Goal: Transaction & Acquisition: Subscribe to service/newsletter

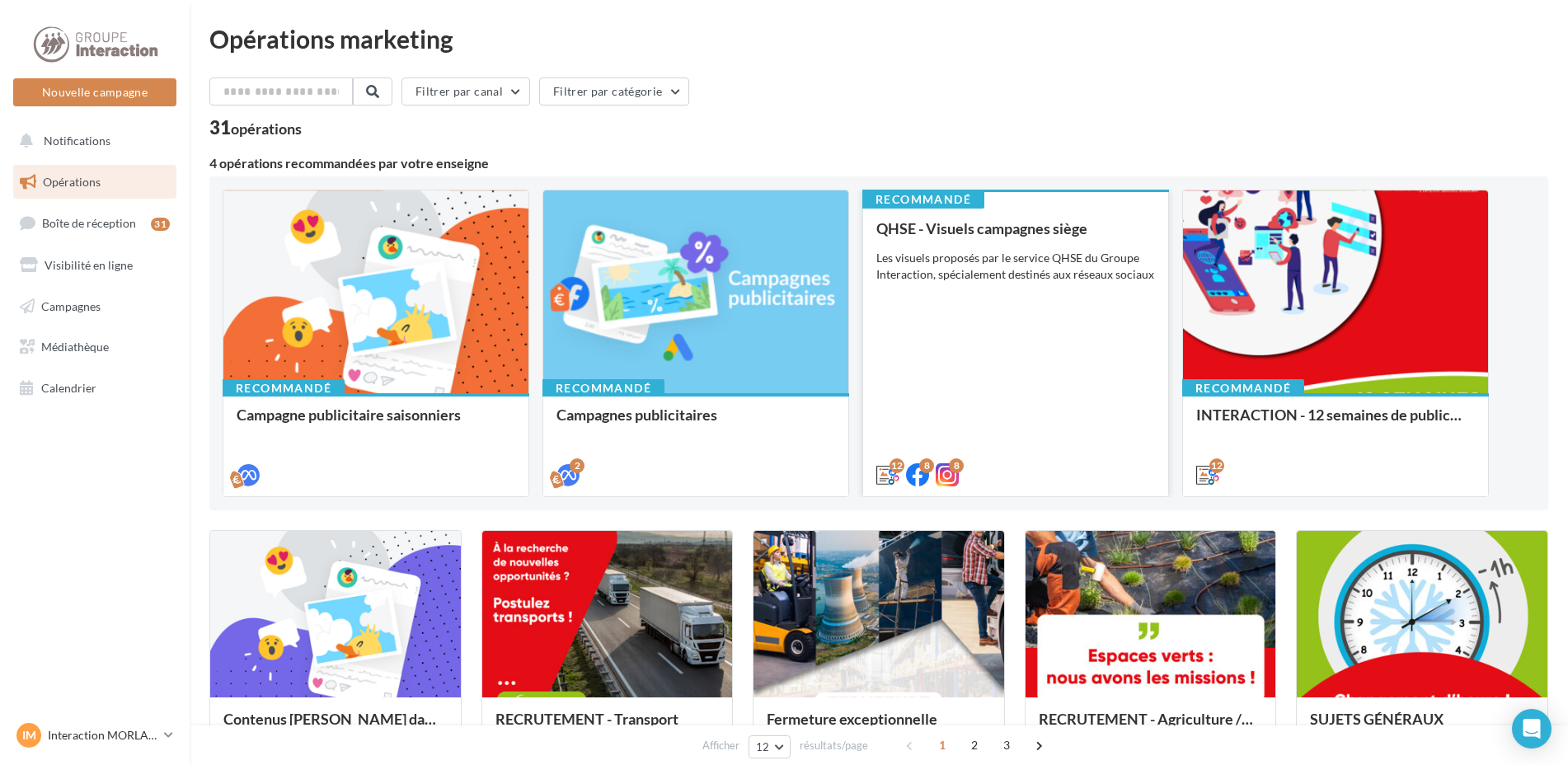
click at [1057, 367] on div "QHSE - Visuels campagnes siège Les visuels proposés par le service QHSE du Grou…" at bounding box center [1016, 351] width 279 height 262
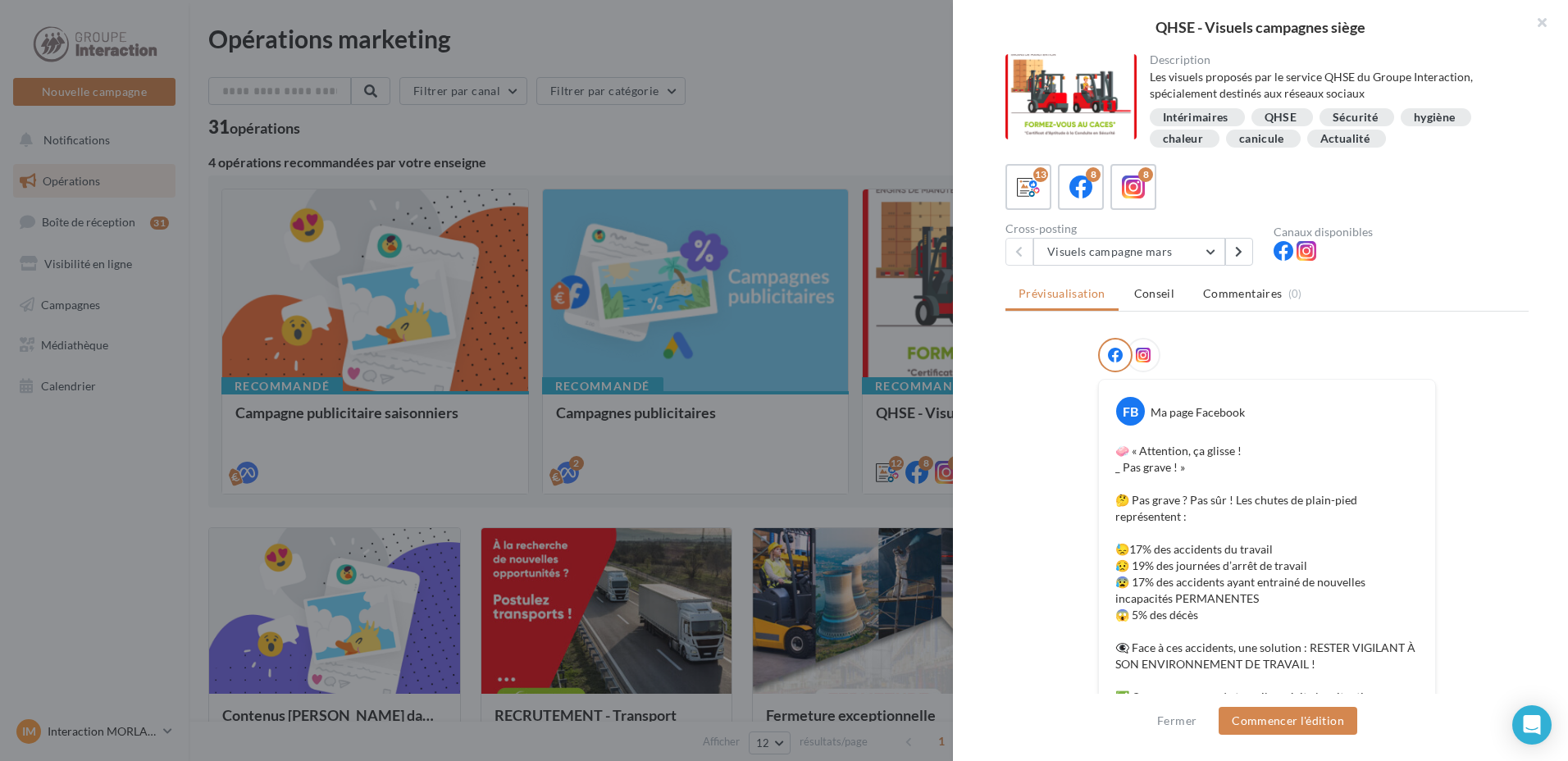
click at [1077, 266] on div "Description Les visuels proposés par le service QHSE du Groupe Interaction, spé…" at bounding box center [1267, 381] width 628 height 655
click at [1081, 259] on button "Visuels campagne mars" at bounding box center [1129, 252] width 192 height 28
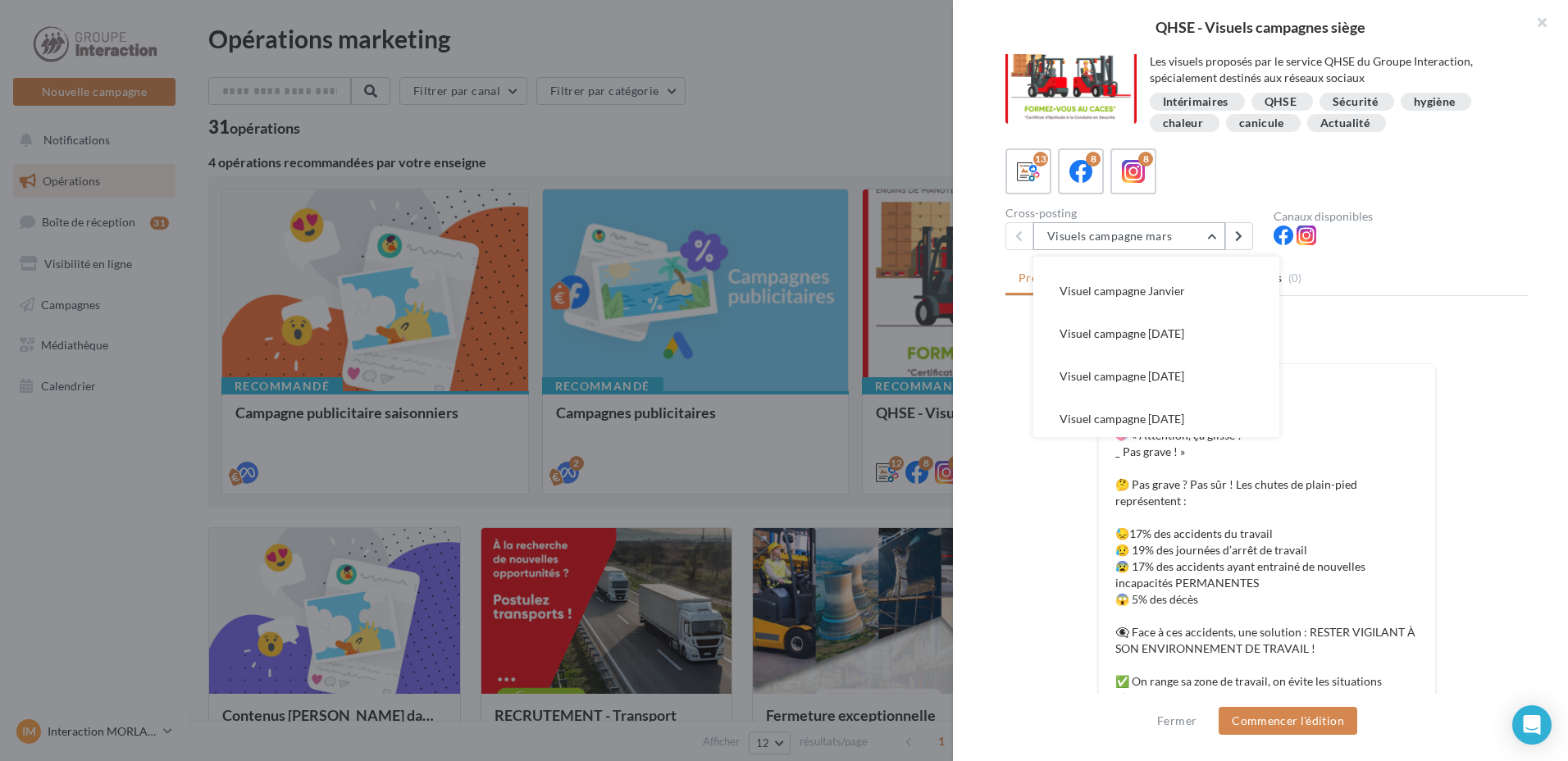
scroll to position [374, 0]
click at [1146, 417] on span "Visuel campagne juin 2025" at bounding box center [1121, 415] width 125 height 14
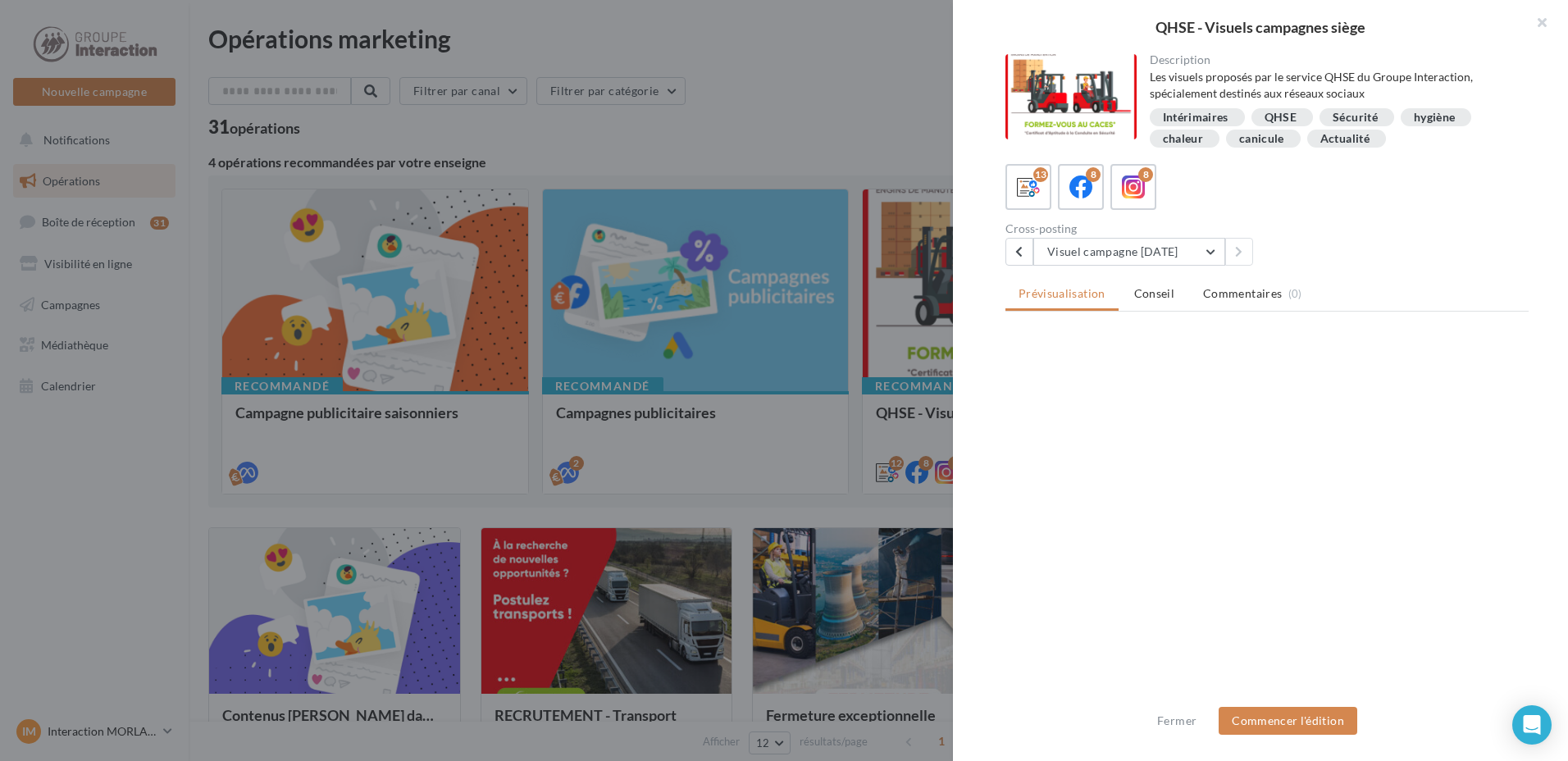
scroll to position [0, 0]
click at [1180, 236] on div "Cross-posting Visuel campagne juin 2025 Visuels campagne mars Visuel campagne a…" at bounding box center [1140, 245] width 268 height 42
click at [1179, 242] on button "Visuel campagne juin 2025" at bounding box center [1129, 252] width 192 height 28
click at [1160, 304] on button "Visuels campagne mars" at bounding box center [1156, 294] width 246 height 42
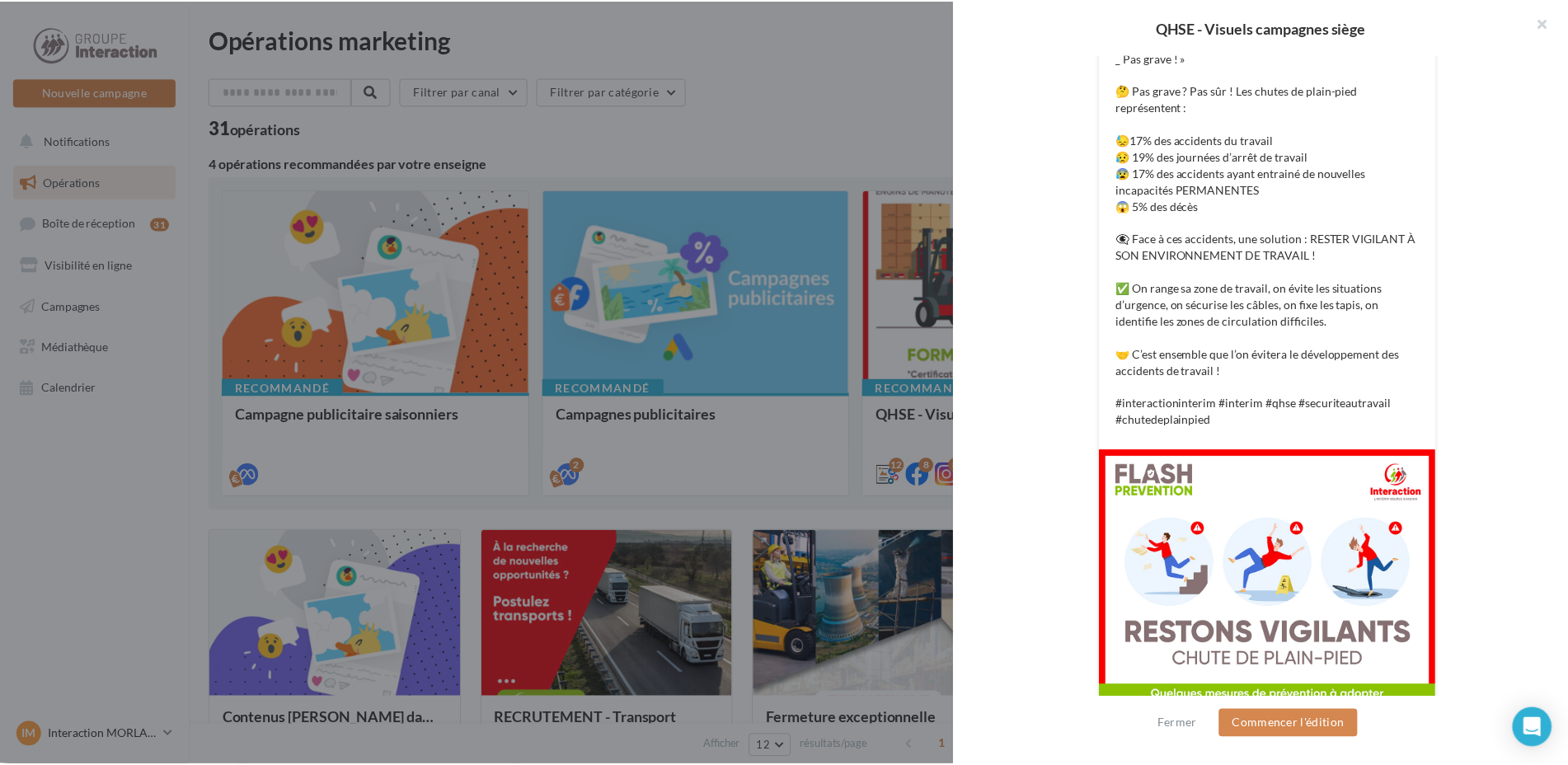
scroll to position [511, 0]
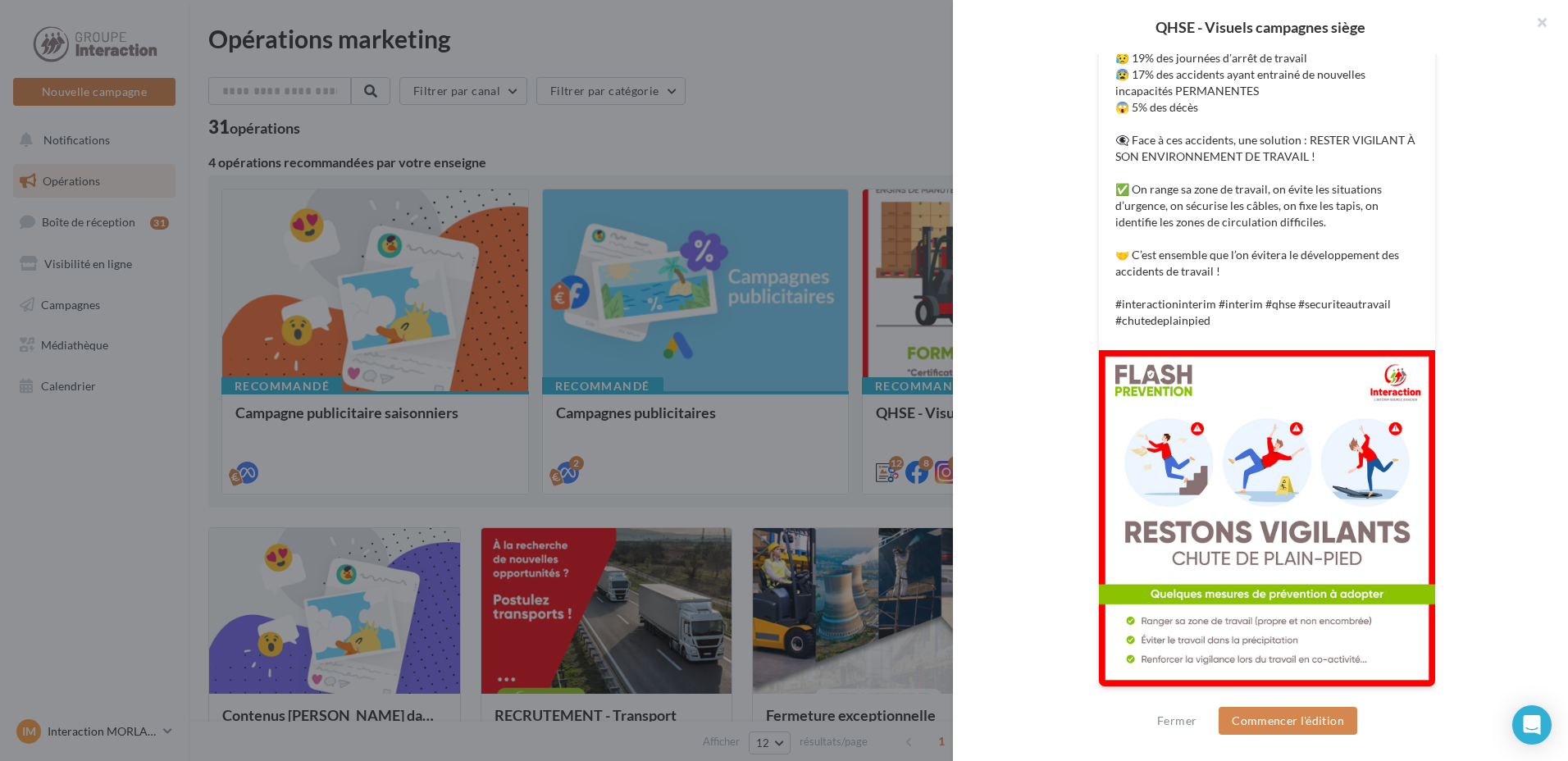
drag, startPoint x: 1273, startPoint y: 404, endPoint x: 814, endPoint y: 150, distance: 524.6
click at [814, 150] on div at bounding box center [784, 380] width 1568 height 761
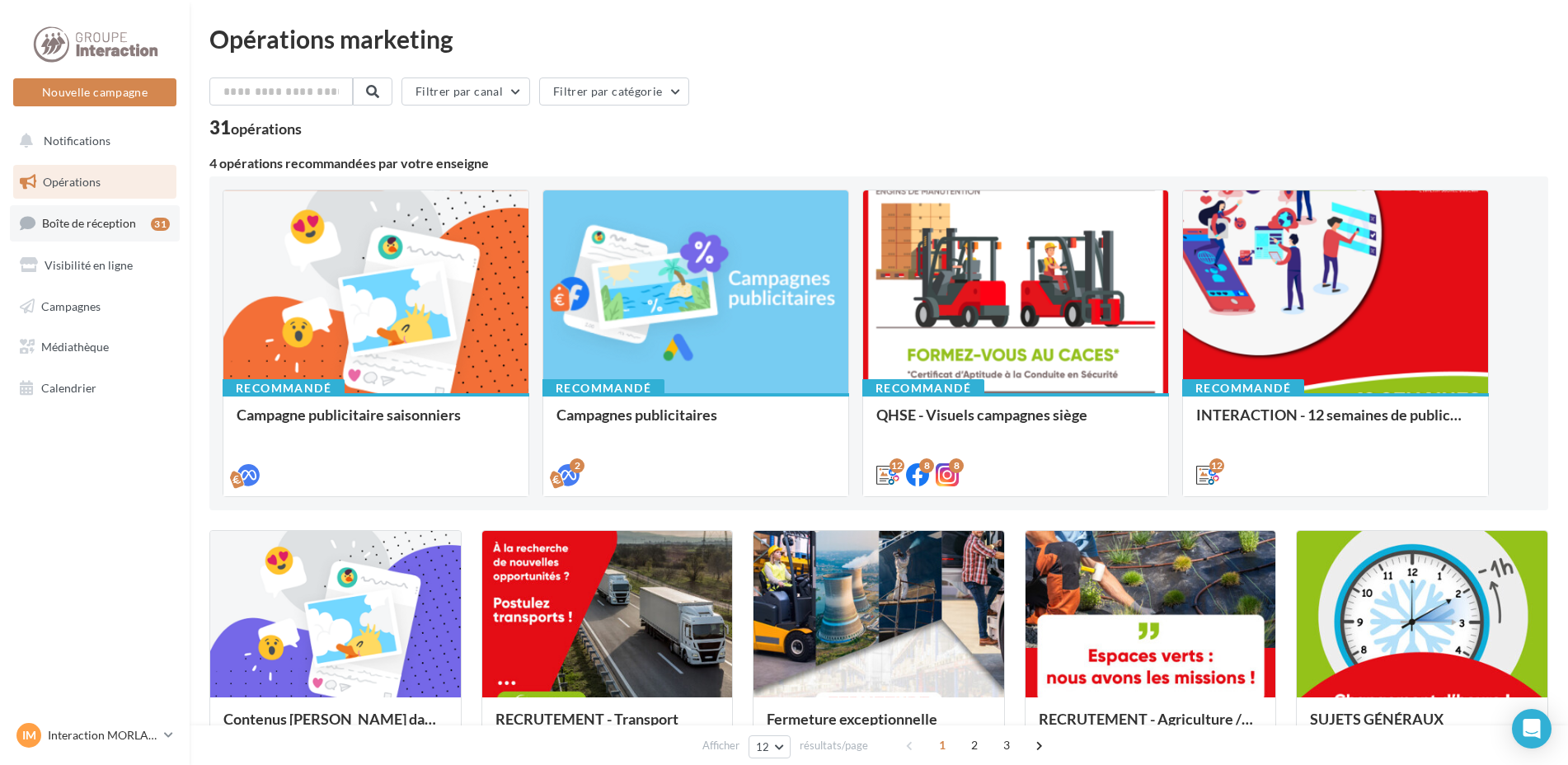
click at [88, 227] on span "Boîte de réception" at bounding box center [88, 223] width 94 height 14
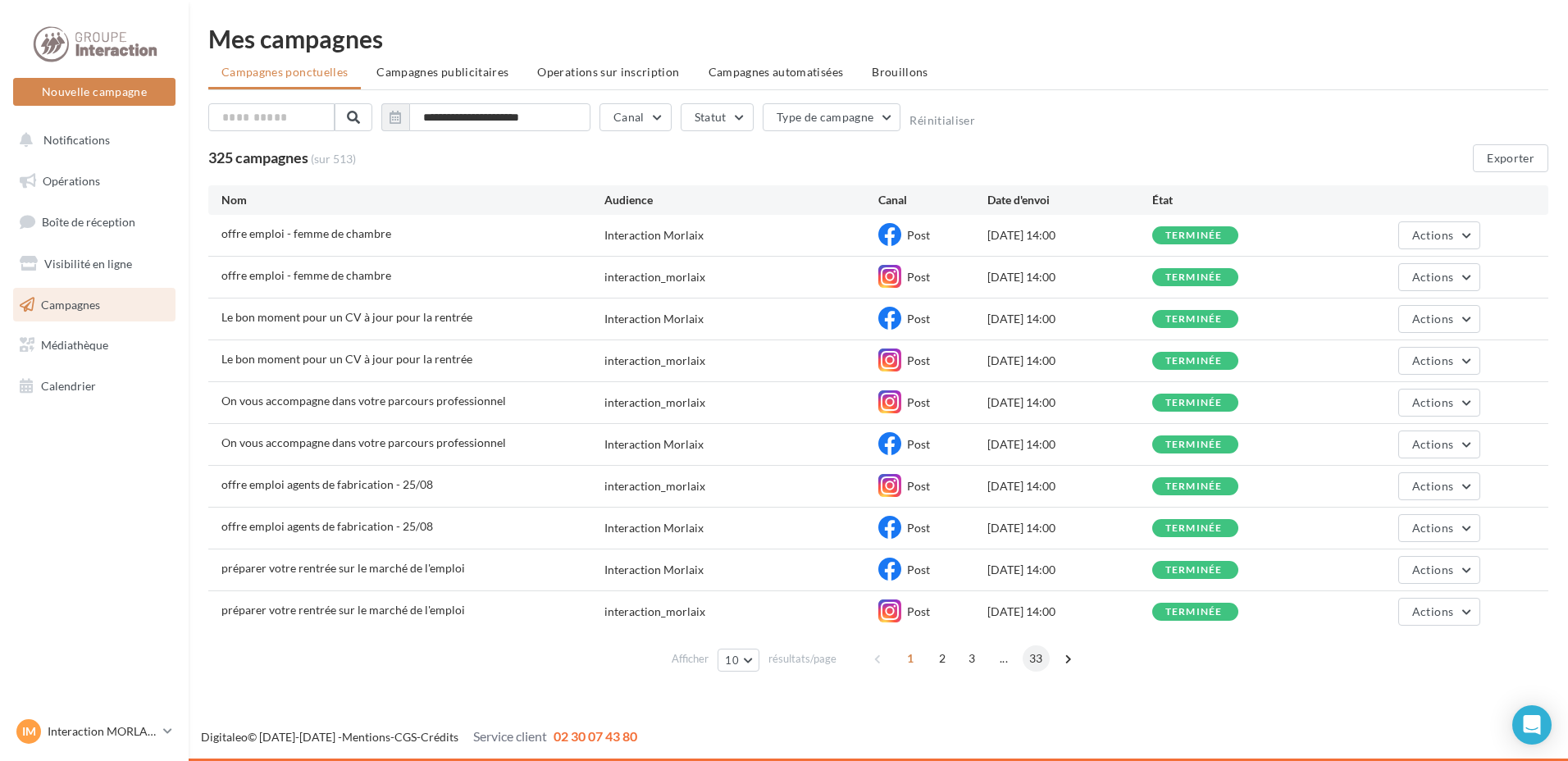
click at [1038, 656] on span "33" at bounding box center [1035, 658] width 27 height 26
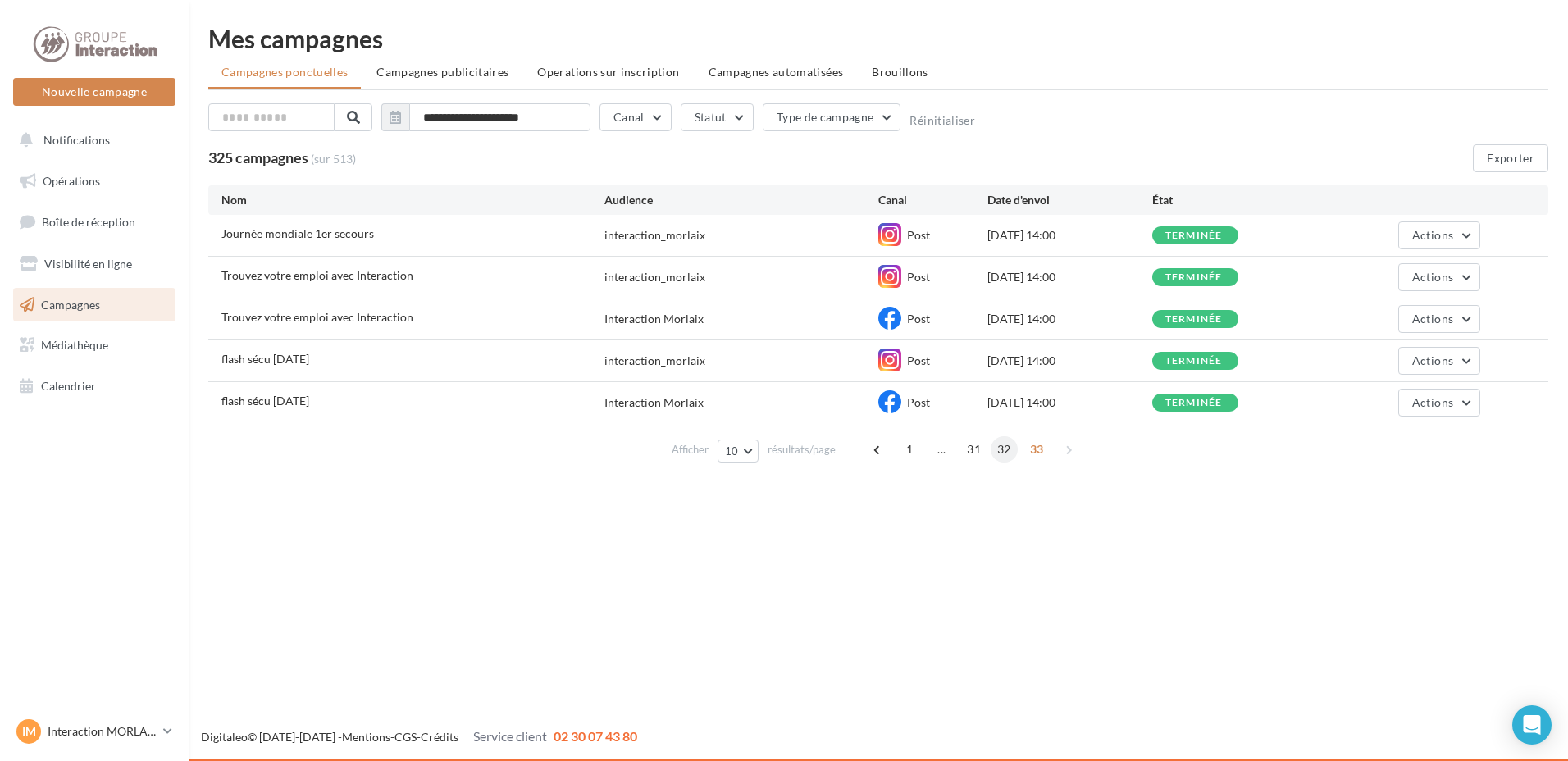
click at [1007, 453] on span "32" at bounding box center [1004, 449] width 27 height 26
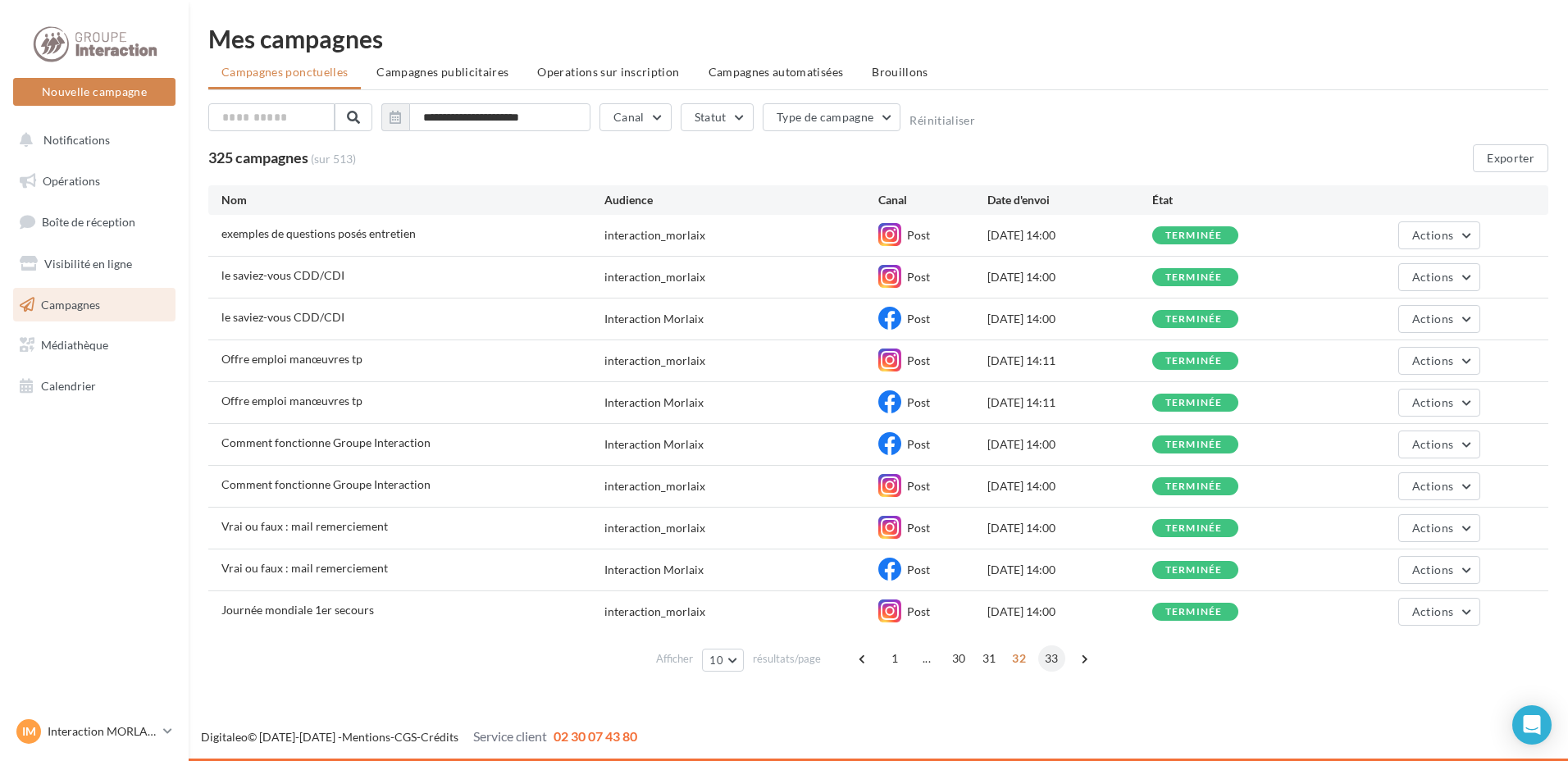
click at [1053, 652] on span "33" at bounding box center [1051, 658] width 27 height 26
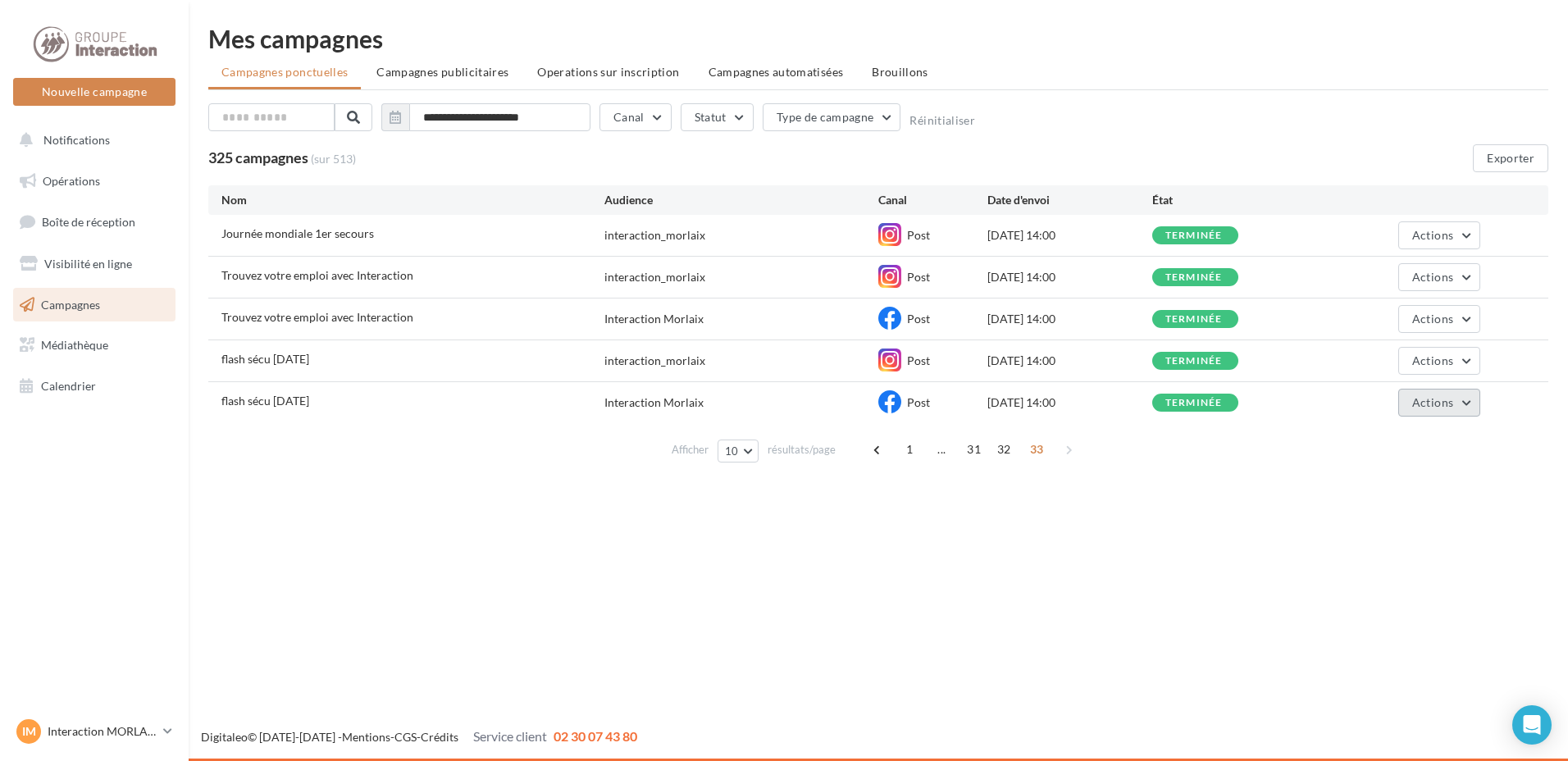
click at [1431, 416] on button "Actions" at bounding box center [1439, 403] width 82 height 28
click at [1390, 524] on button "Dupliquer" at bounding box center [1398, 526] width 164 height 42
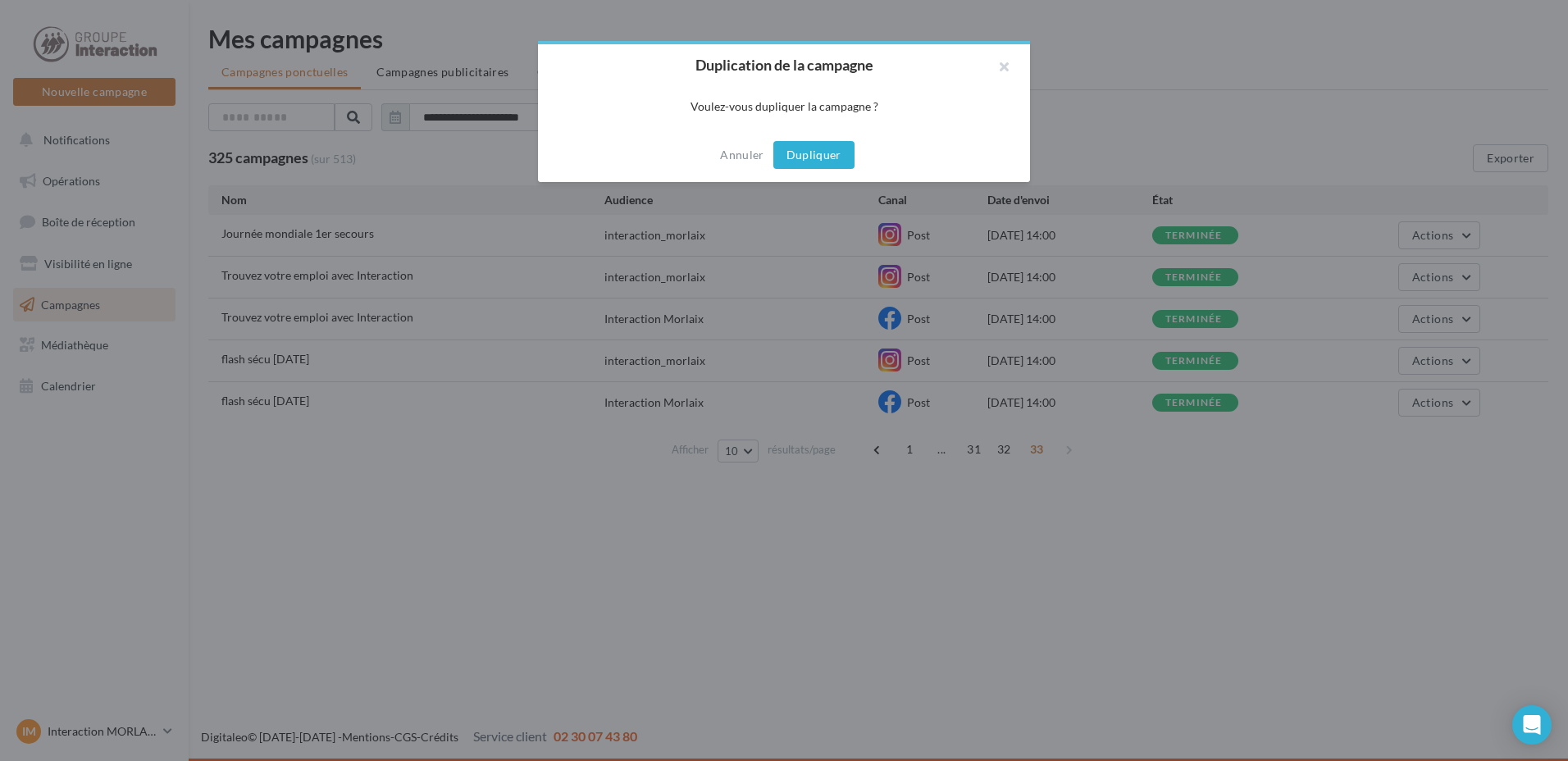
click at [804, 163] on button "Dupliquer" at bounding box center [814, 155] width 81 height 28
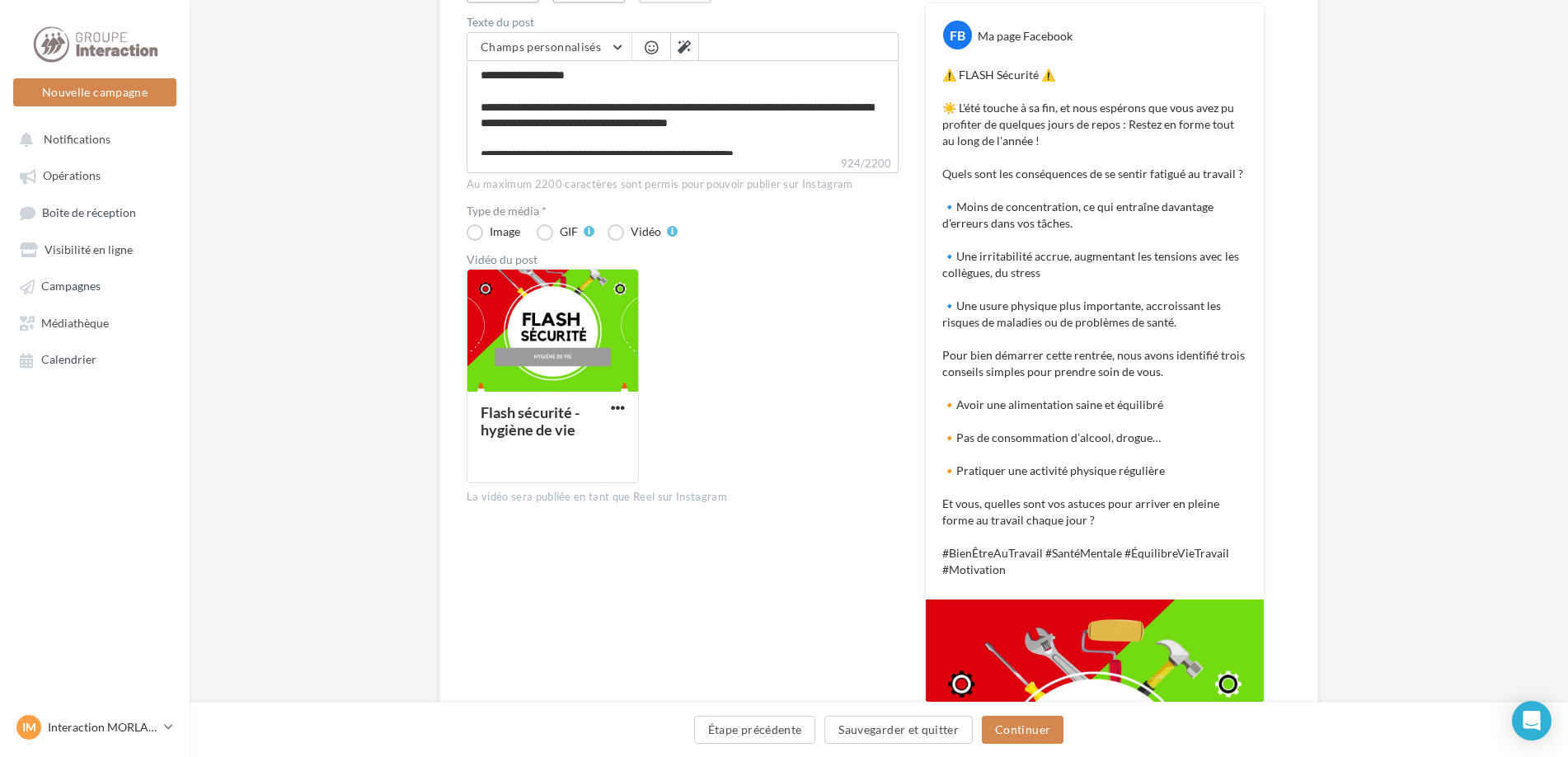
scroll to position [165, 0]
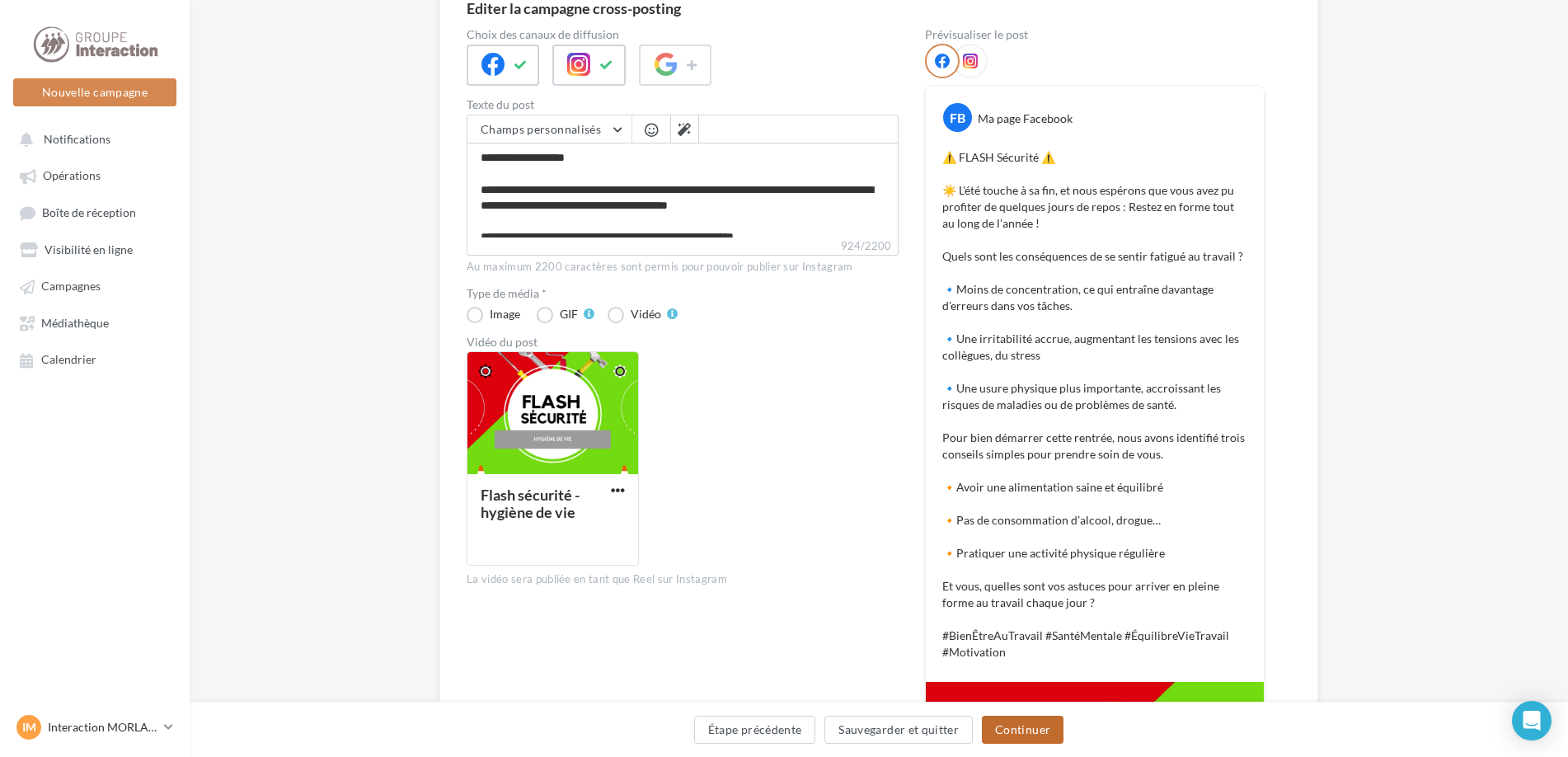
click at [1013, 730] on button "Continuer" at bounding box center [1023, 730] width 82 height 28
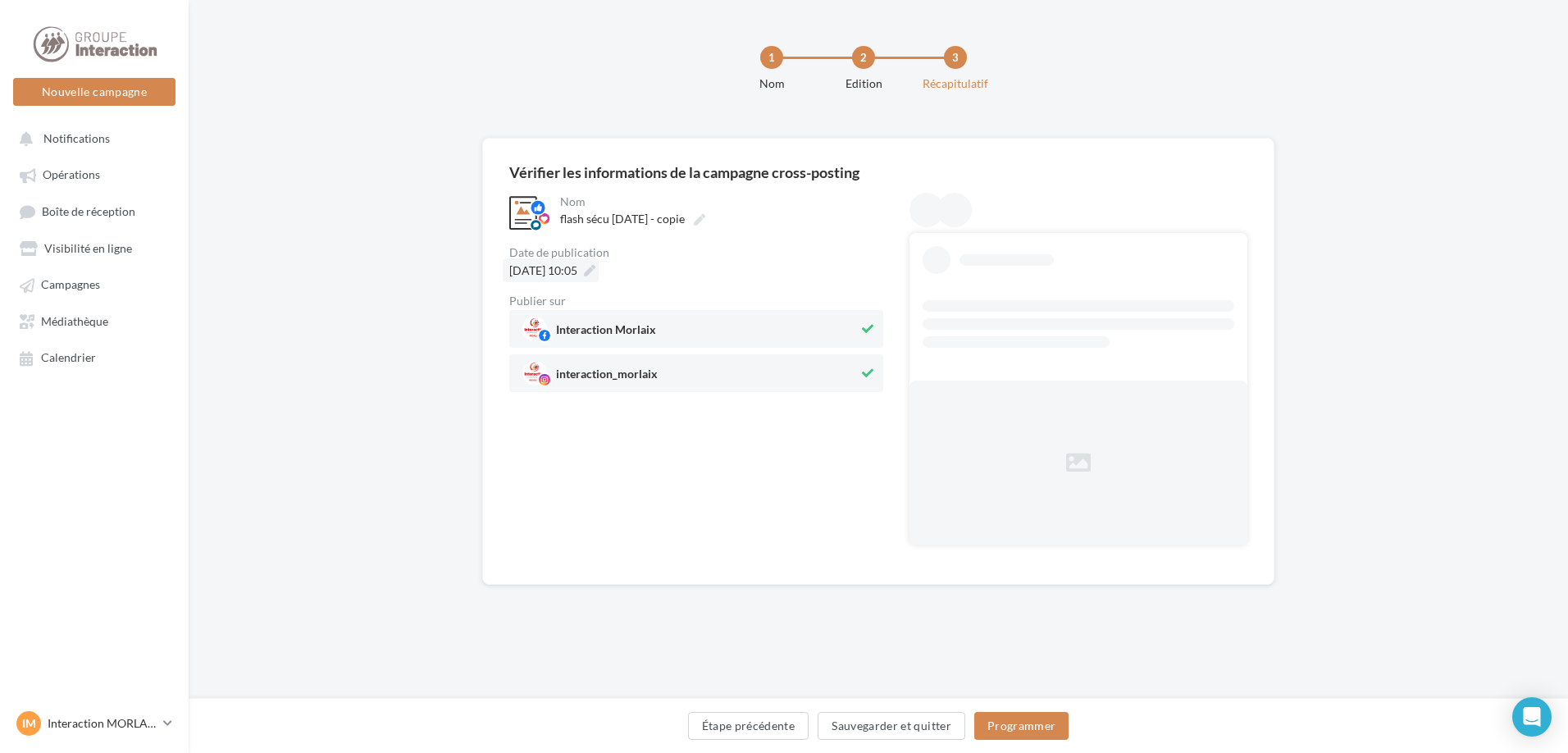
click at [598, 277] on div "03/09/2025 à 10:05" at bounding box center [550, 271] width 96 height 24
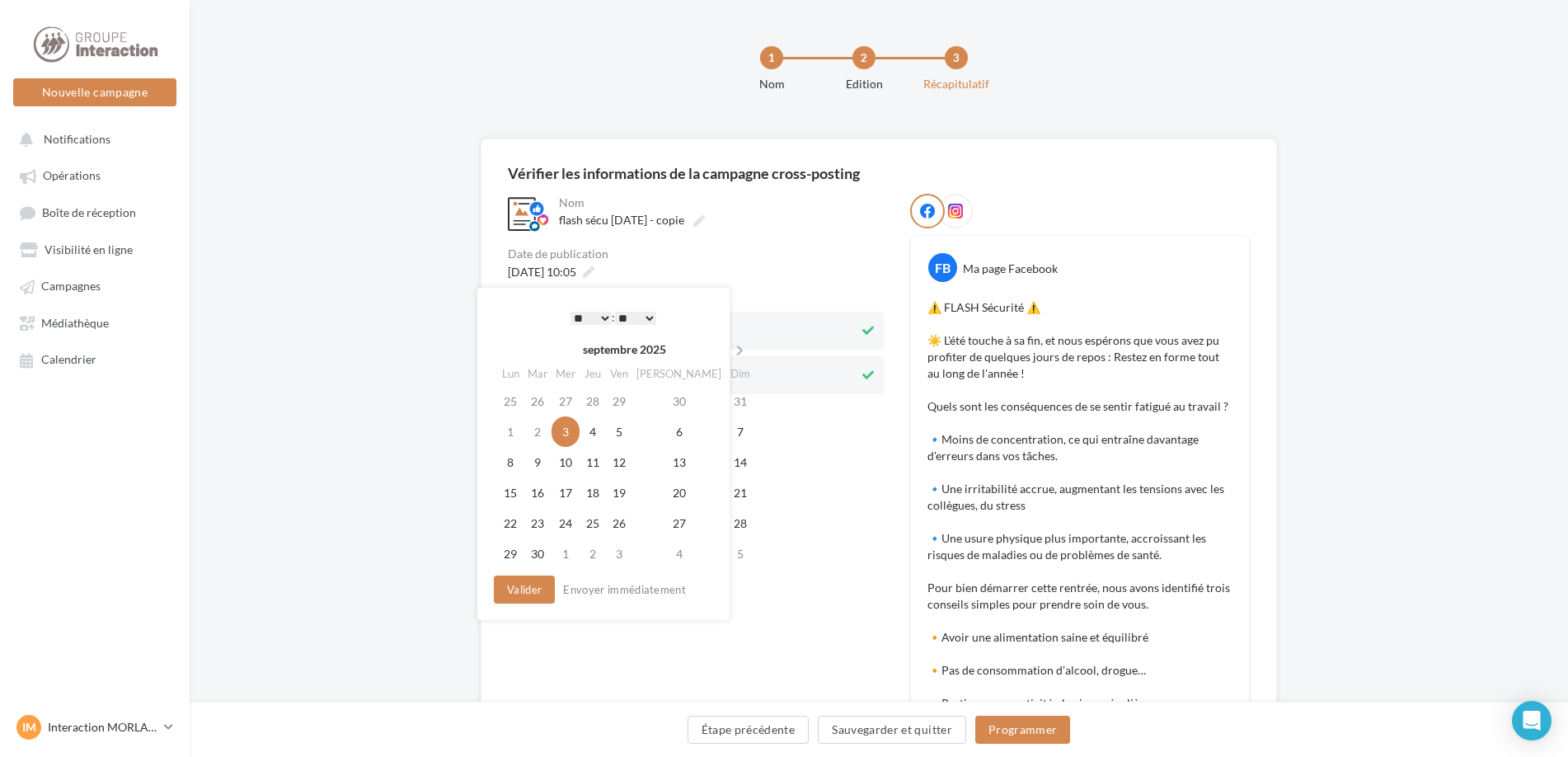
click at [601, 323] on select "* * * * * * * * * * ** ** ** ** ** ** ** ** ** ** ** ** ** **" at bounding box center [591, 319] width 41 height 13
click at [526, 594] on button "Valider" at bounding box center [521, 590] width 61 height 28
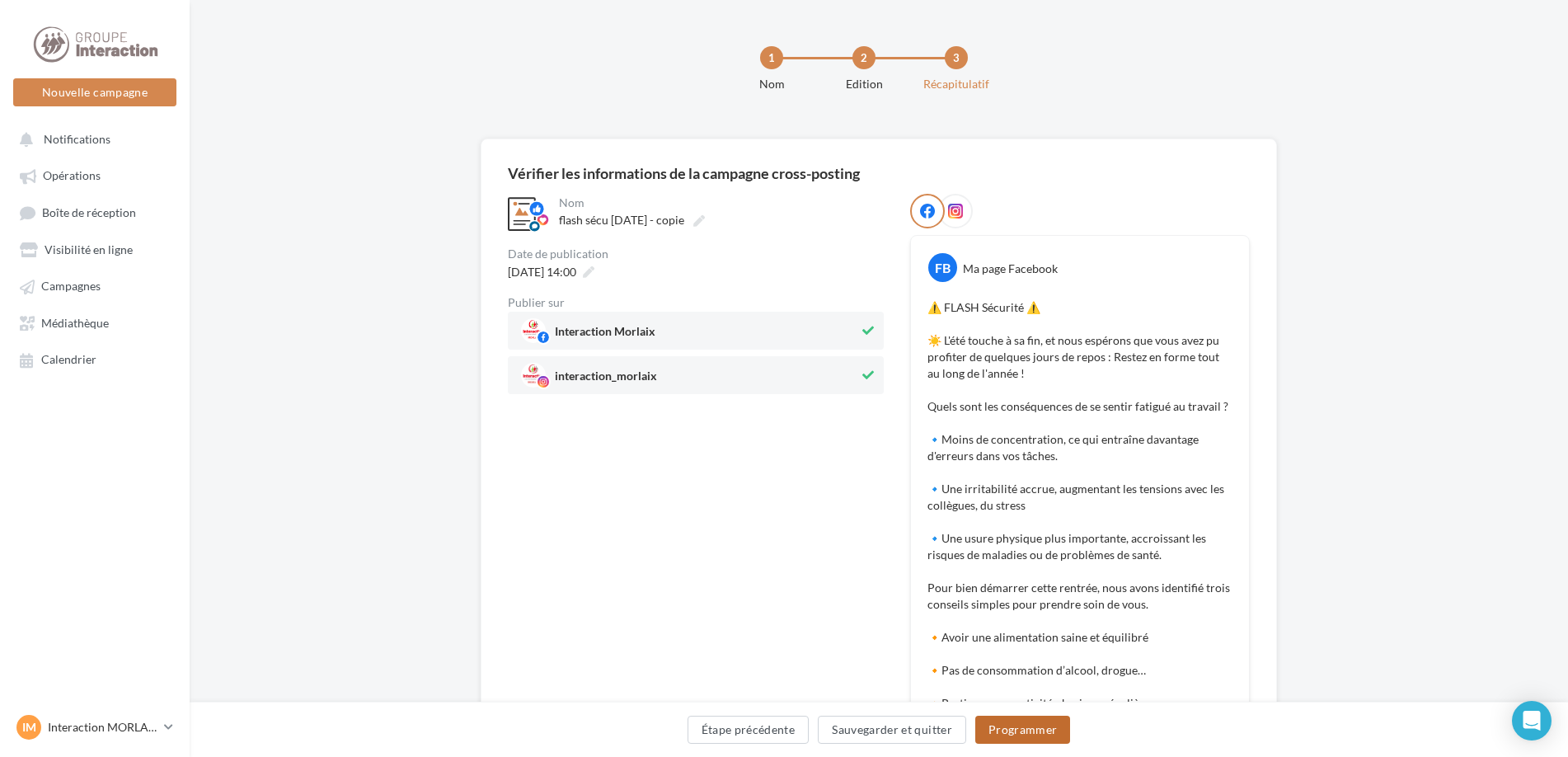
click at [1040, 731] on button "Programmer" at bounding box center [1023, 730] width 96 height 28
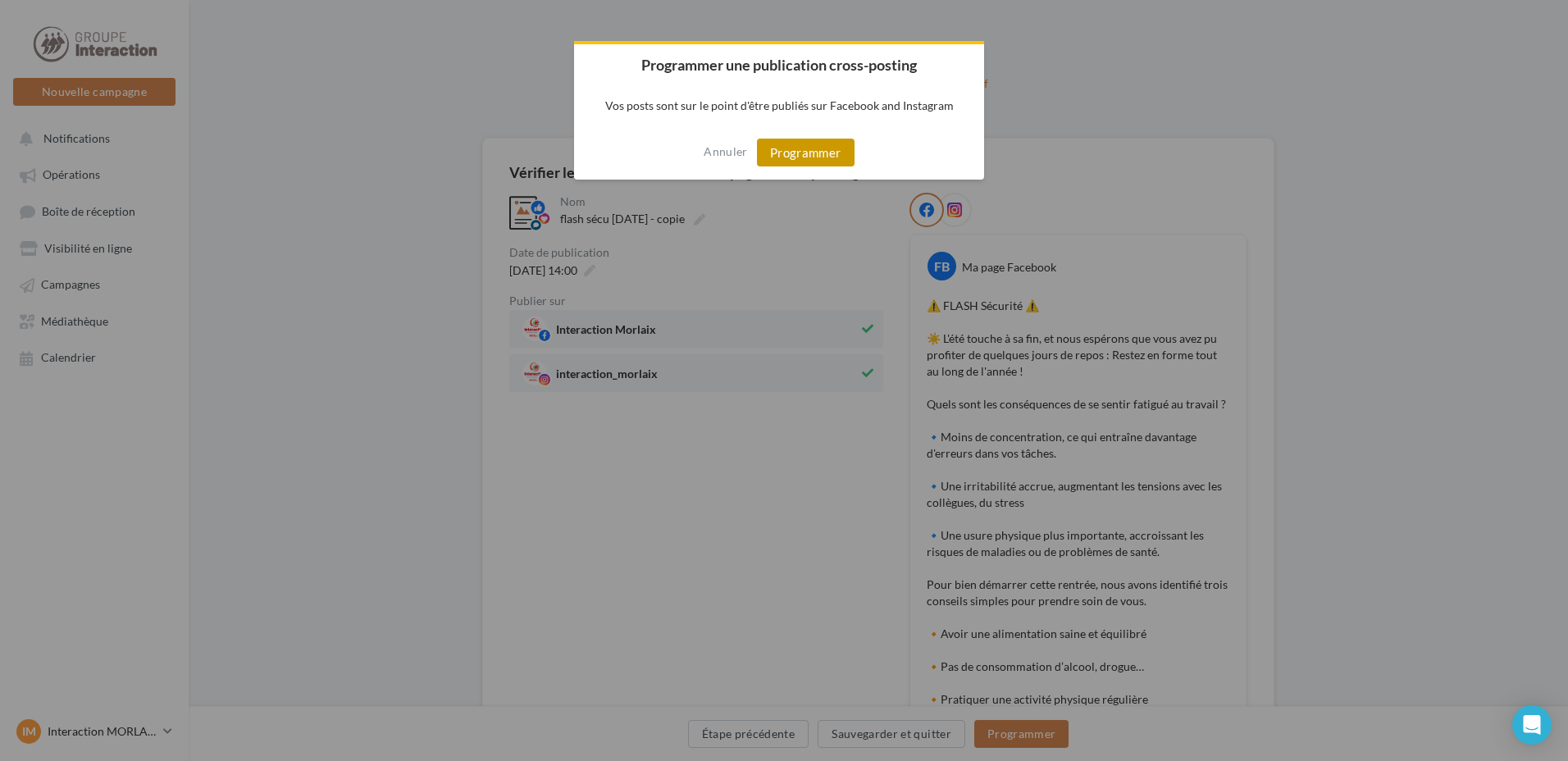
click at [809, 157] on button "Programmer" at bounding box center [806, 152] width 98 height 28
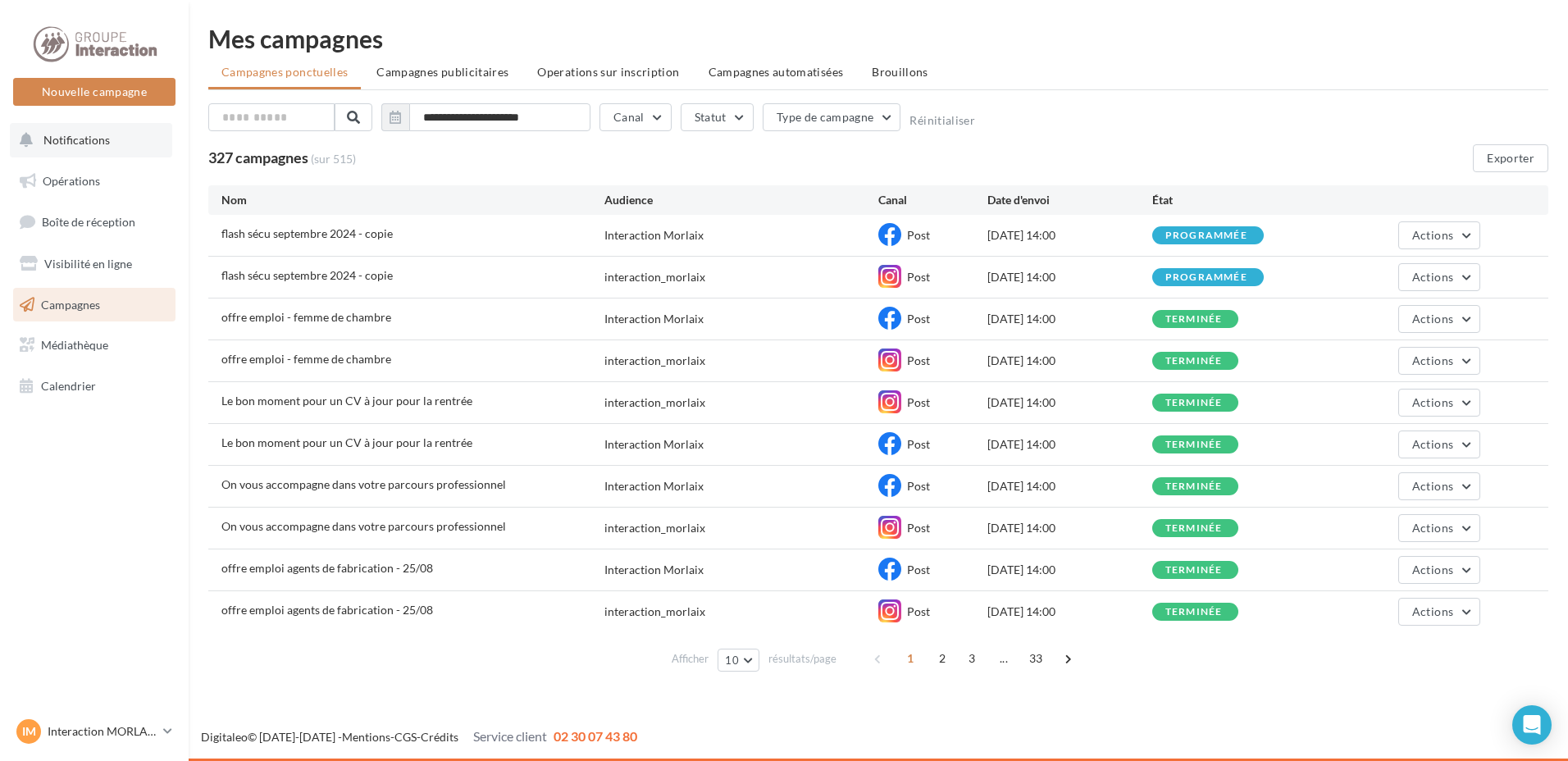
click at [140, 157] on button "Notifications" at bounding box center [91, 139] width 163 height 34
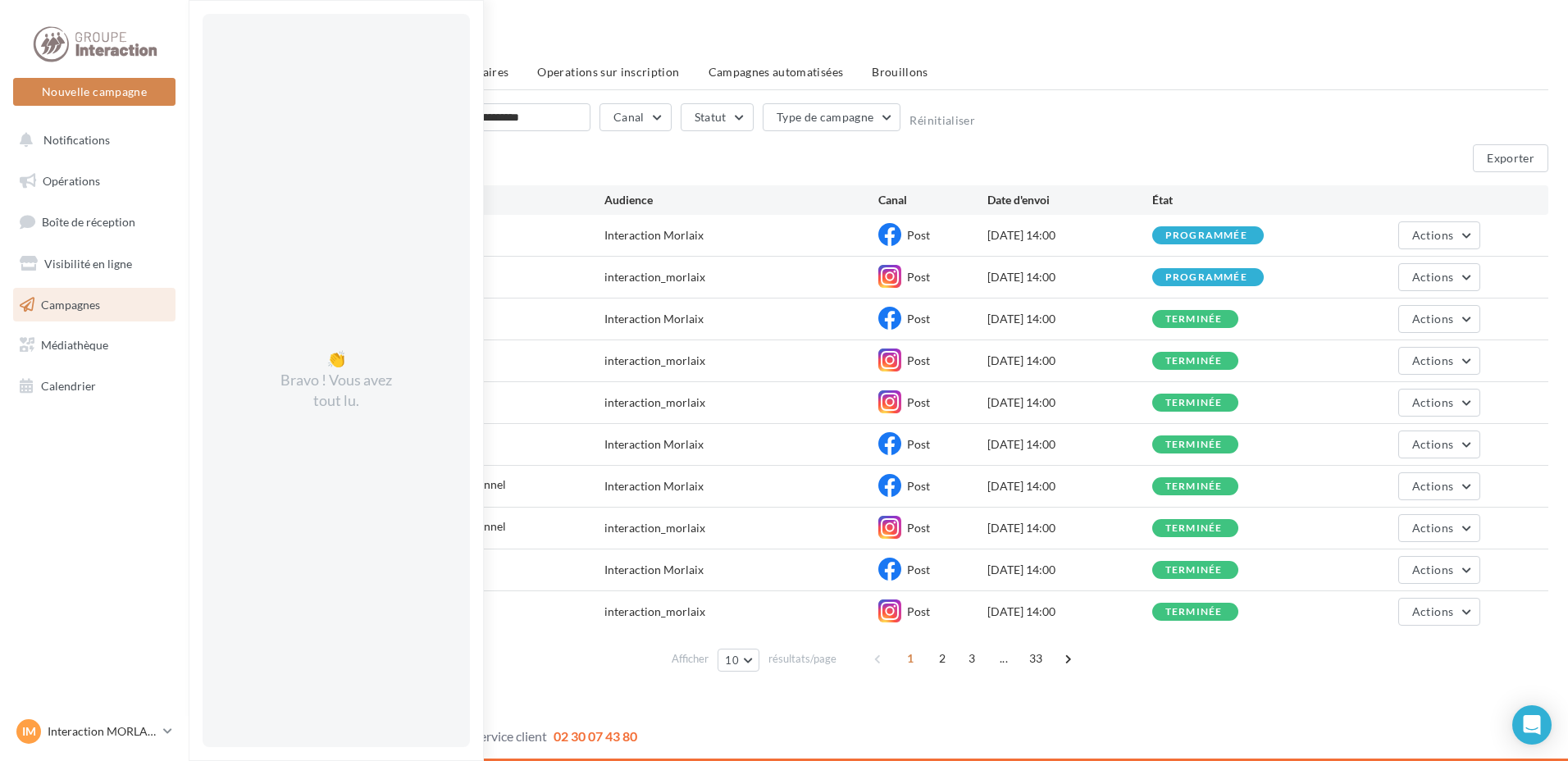
click at [549, 162] on div "327 campagnes (sur 515) Exporter" at bounding box center [878, 158] width 1340 height 28
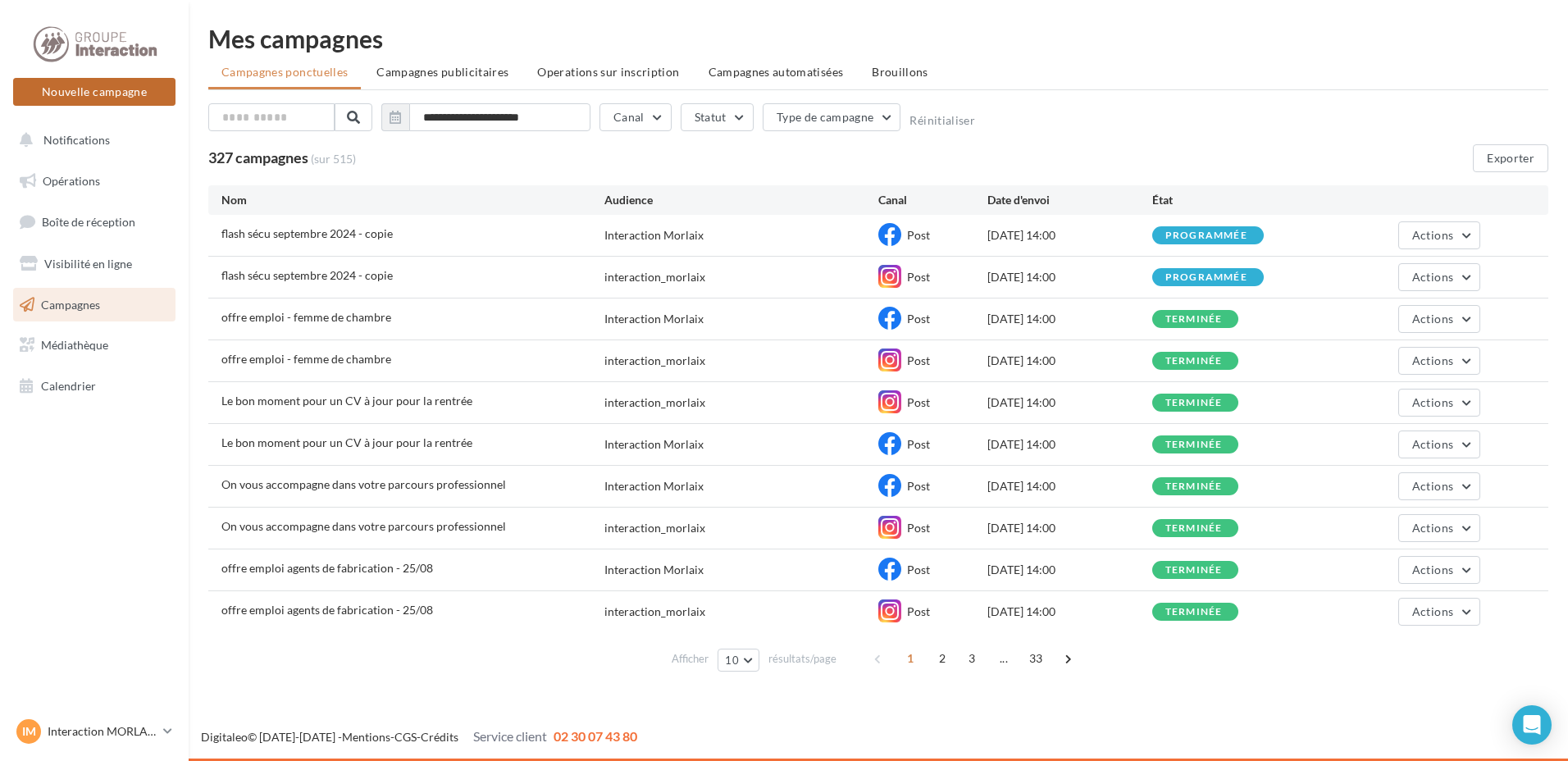
click at [103, 87] on button "Nouvelle campagne" at bounding box center [94, 91] width 163 height 28
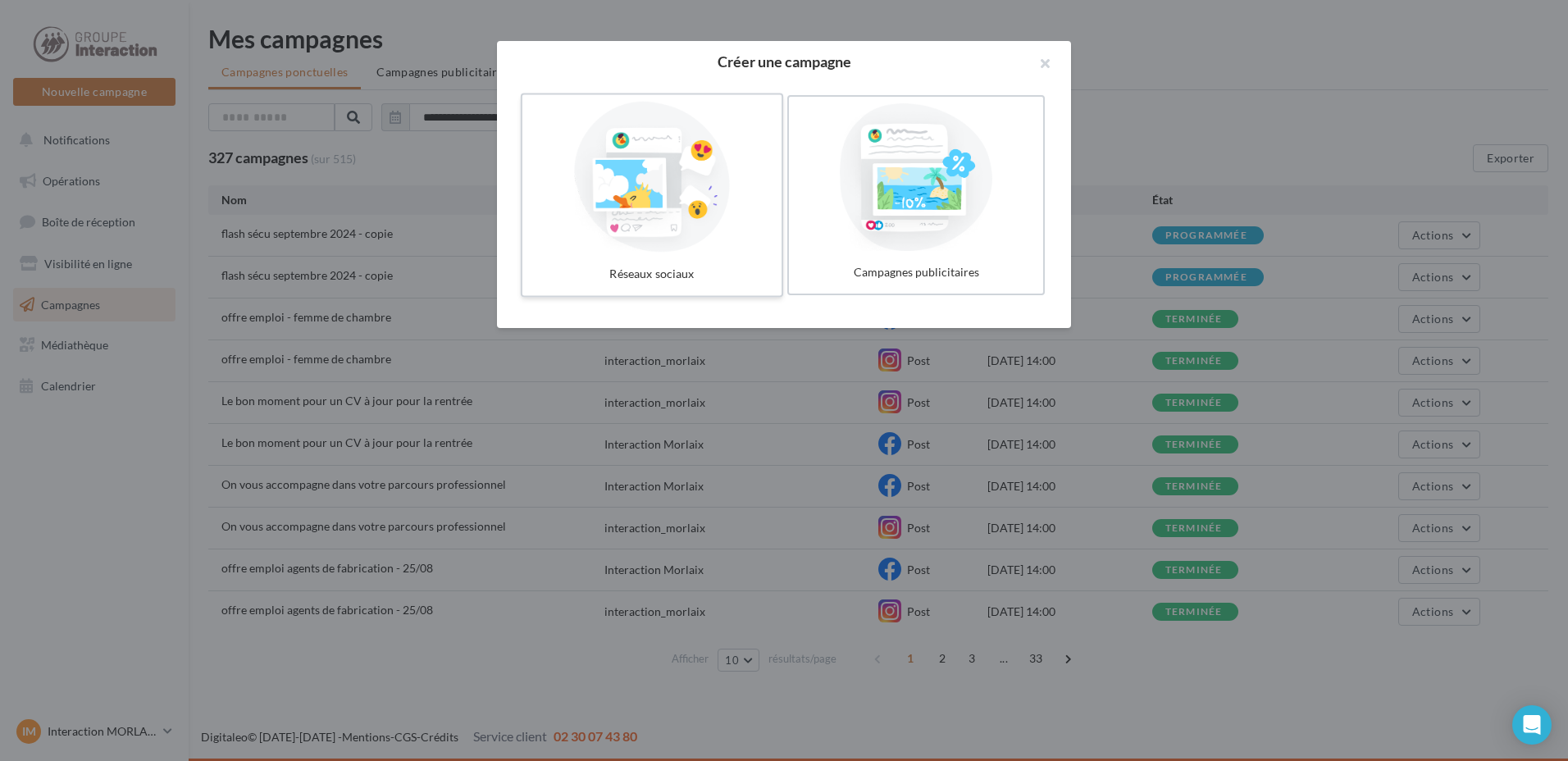
click at [752, 129] on div at bounding box center [652, 176] width 246 height 151
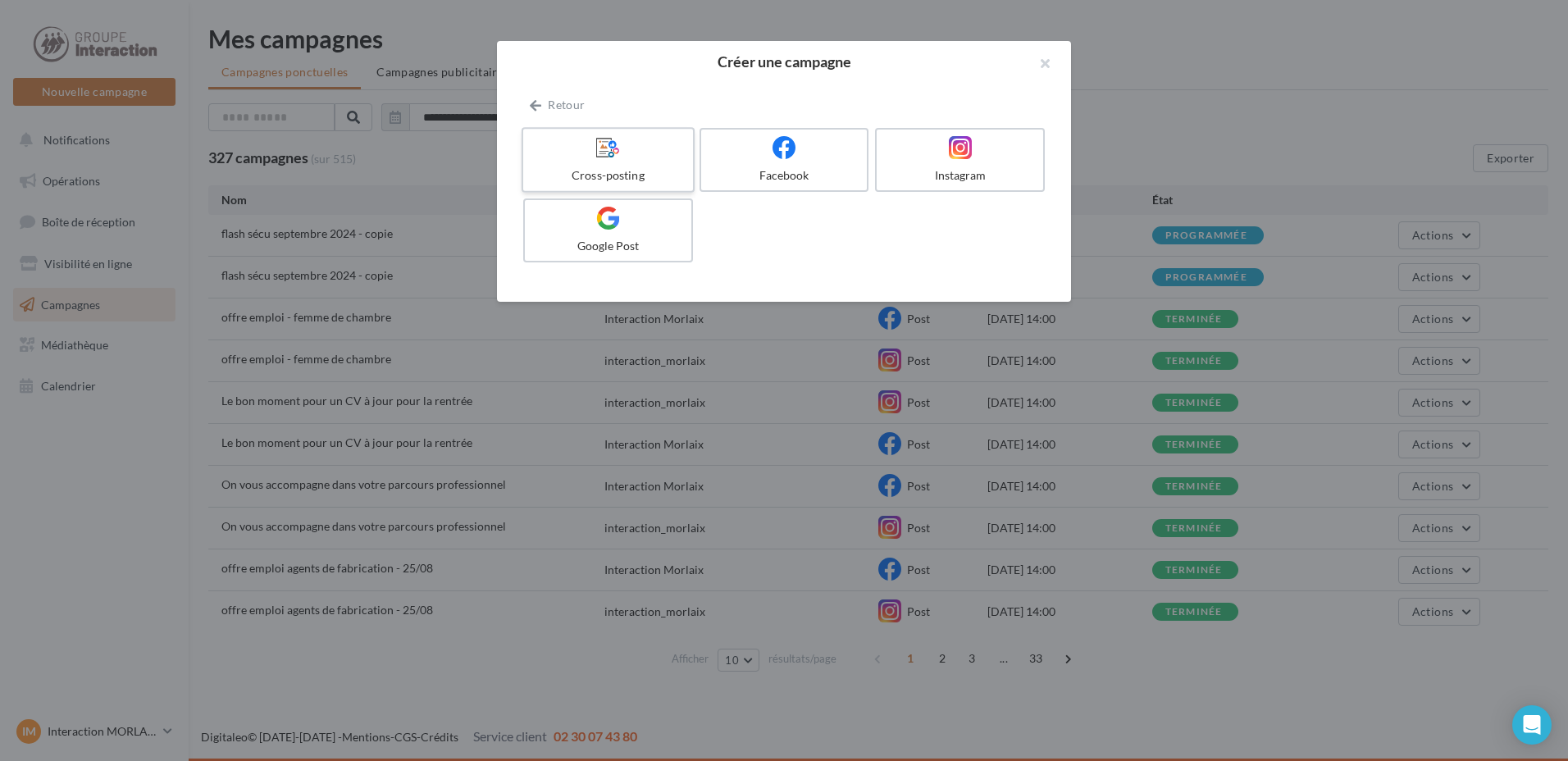
click at [648, 177] on div "Cross-posting" at bounding box center [608, 175] width 156 height 17
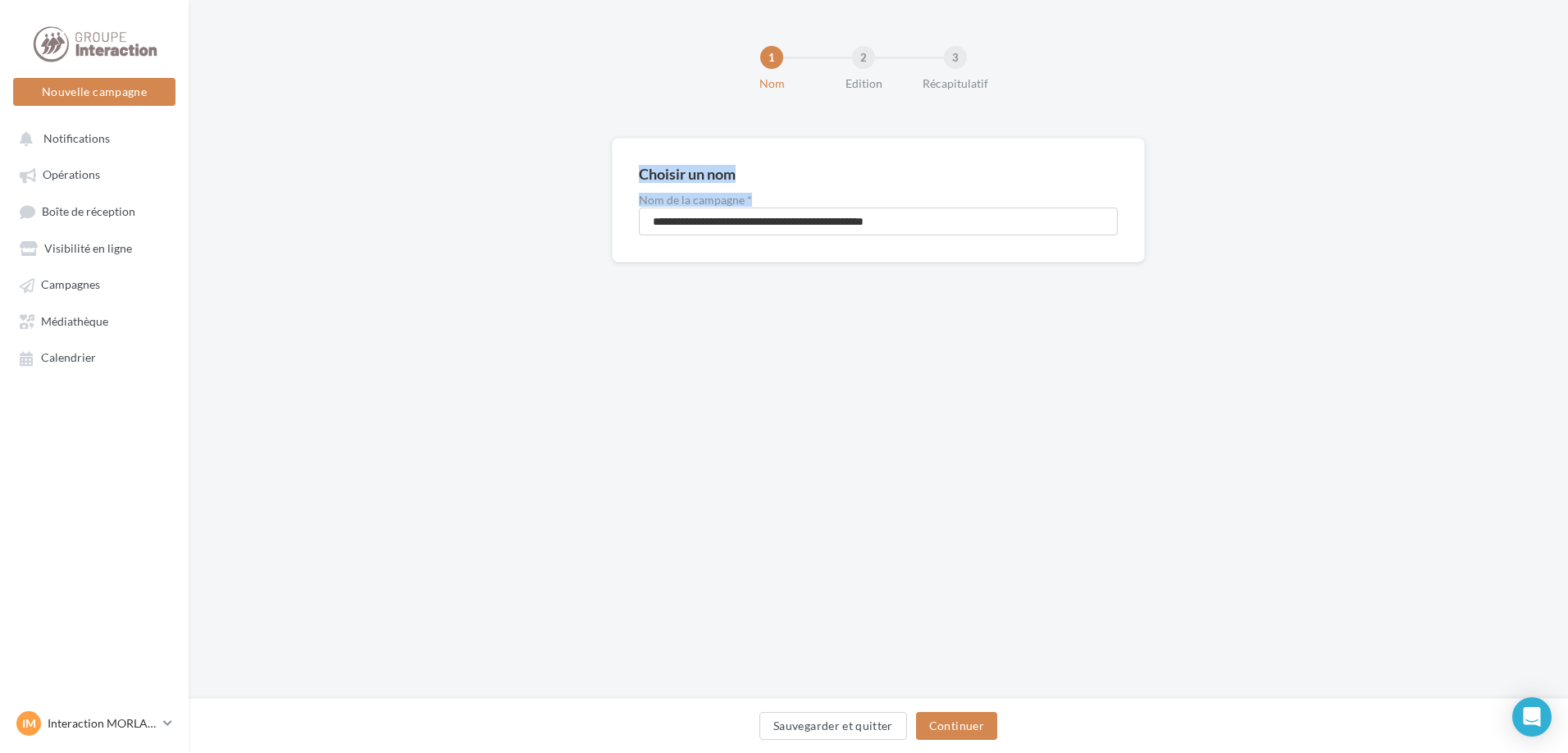
drag, startPoint x: 740, startPoint y: 209, endPoint x: 676, endPoint y: 196, distance: 65.3
click at [592, 188] on div "**********" at bounding box center [878, 226] width 1380 height 177
drag, startPoint x: 964, startPoint y: 229, endPoint x: 489, endPoint y: 195, distance: 476.2
click at [489, 195] on div "**********" at bounding box center [878, 226] width 1380 height 177
type input "**********"
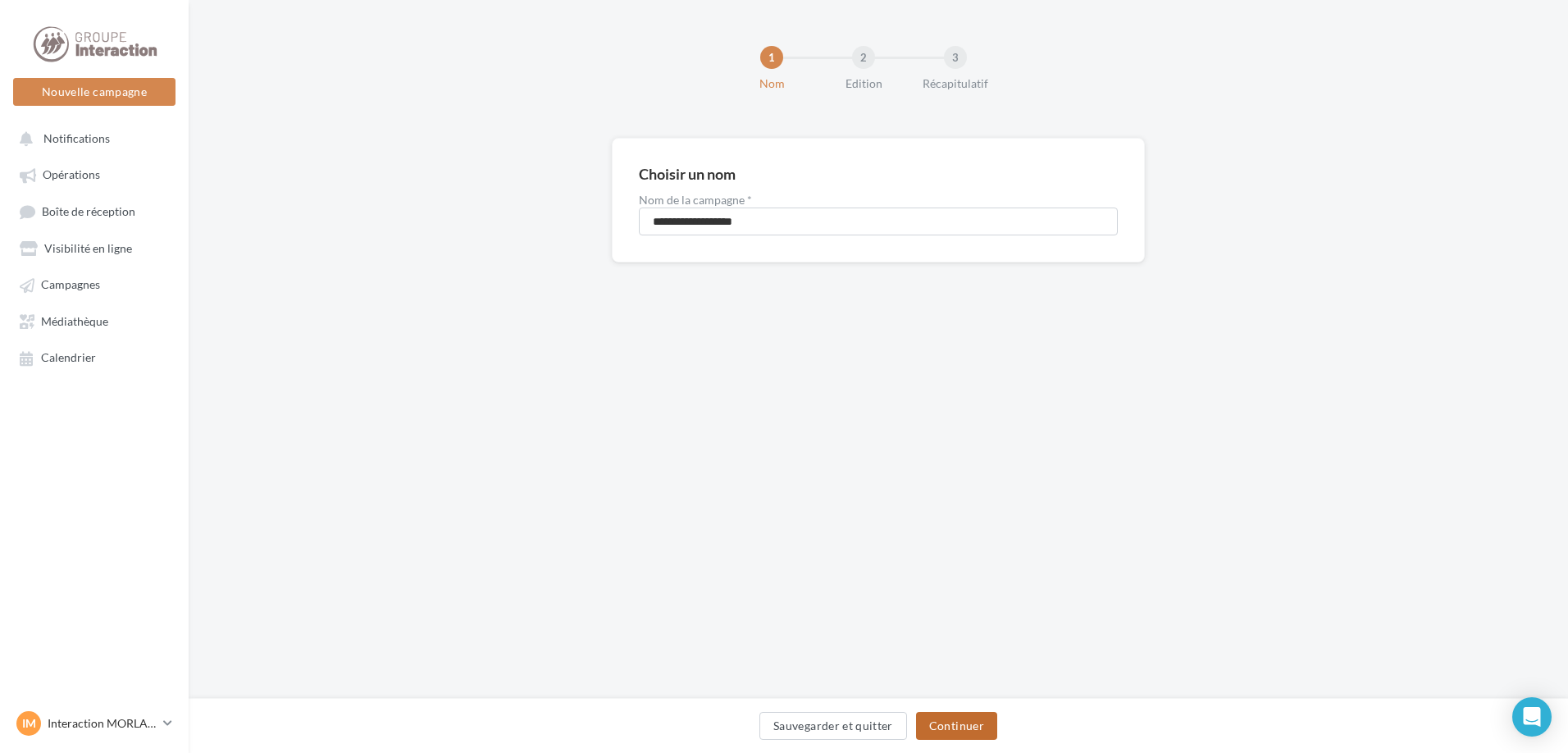
click at [932, 714] on button "Continuer" at bounding box center [957, 726] width 81 height 28
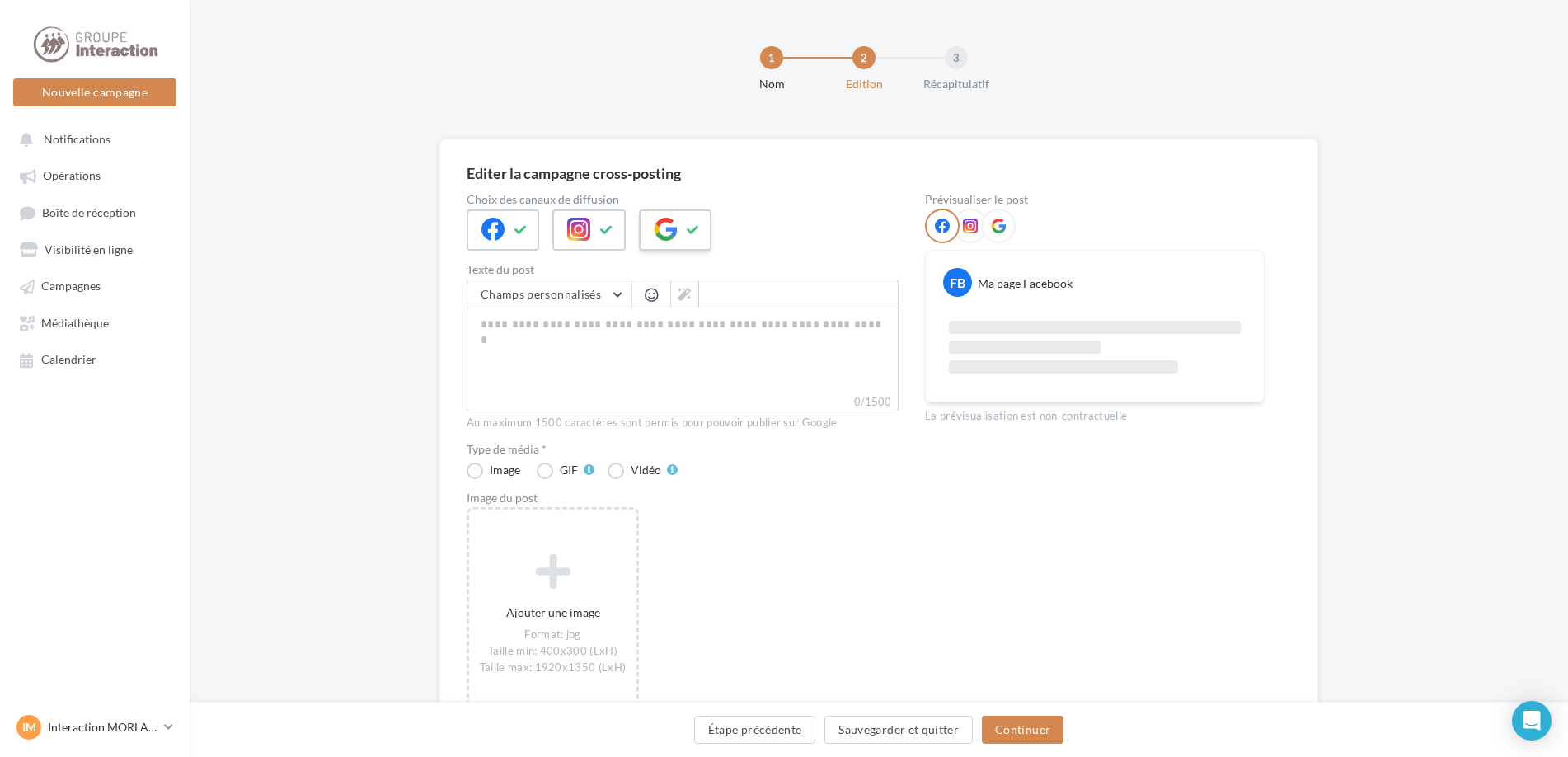
click at [669, 227] on icon at bounding box center [665, 228] width 23 height 23
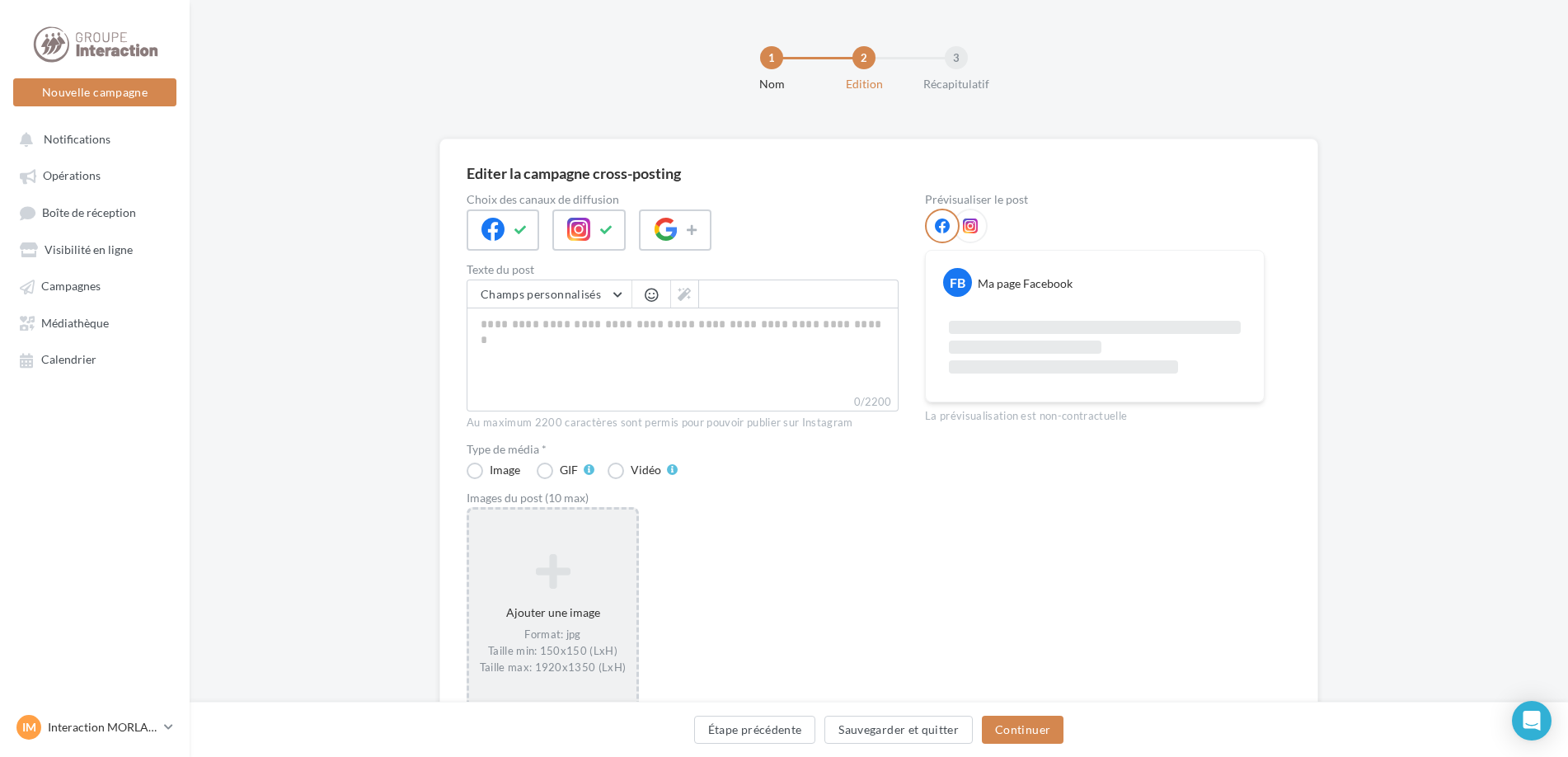
click at [533, 529] on div "Ajouter une image Format: jpg Taille min: 150x150 (LxH) Taille max: 1920x1350 (…" at bounding box center [553, 614] width 173 height 215
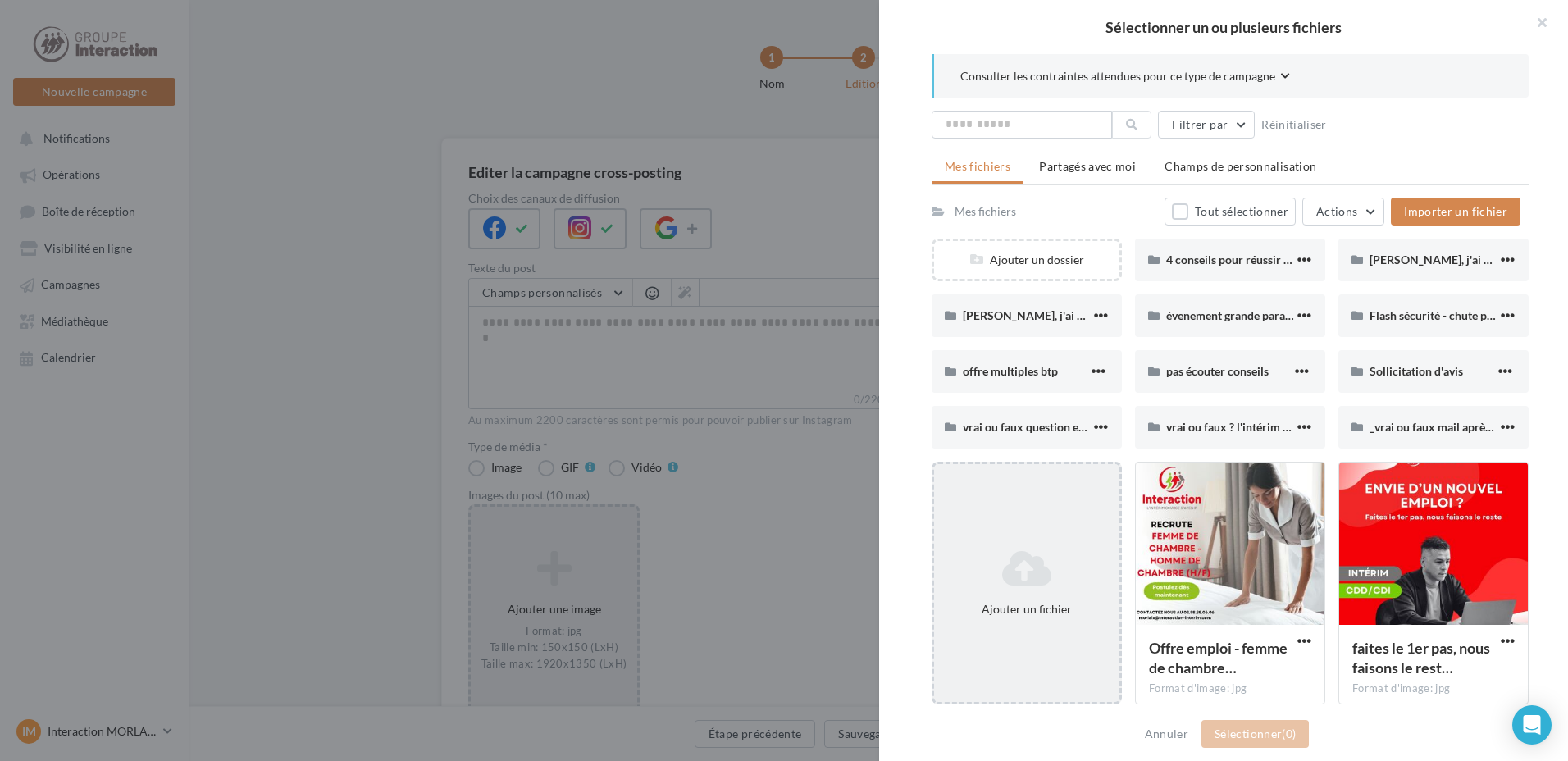
click at [994, 550] on icon at bounding box center [1027, 568] width 172 height 40
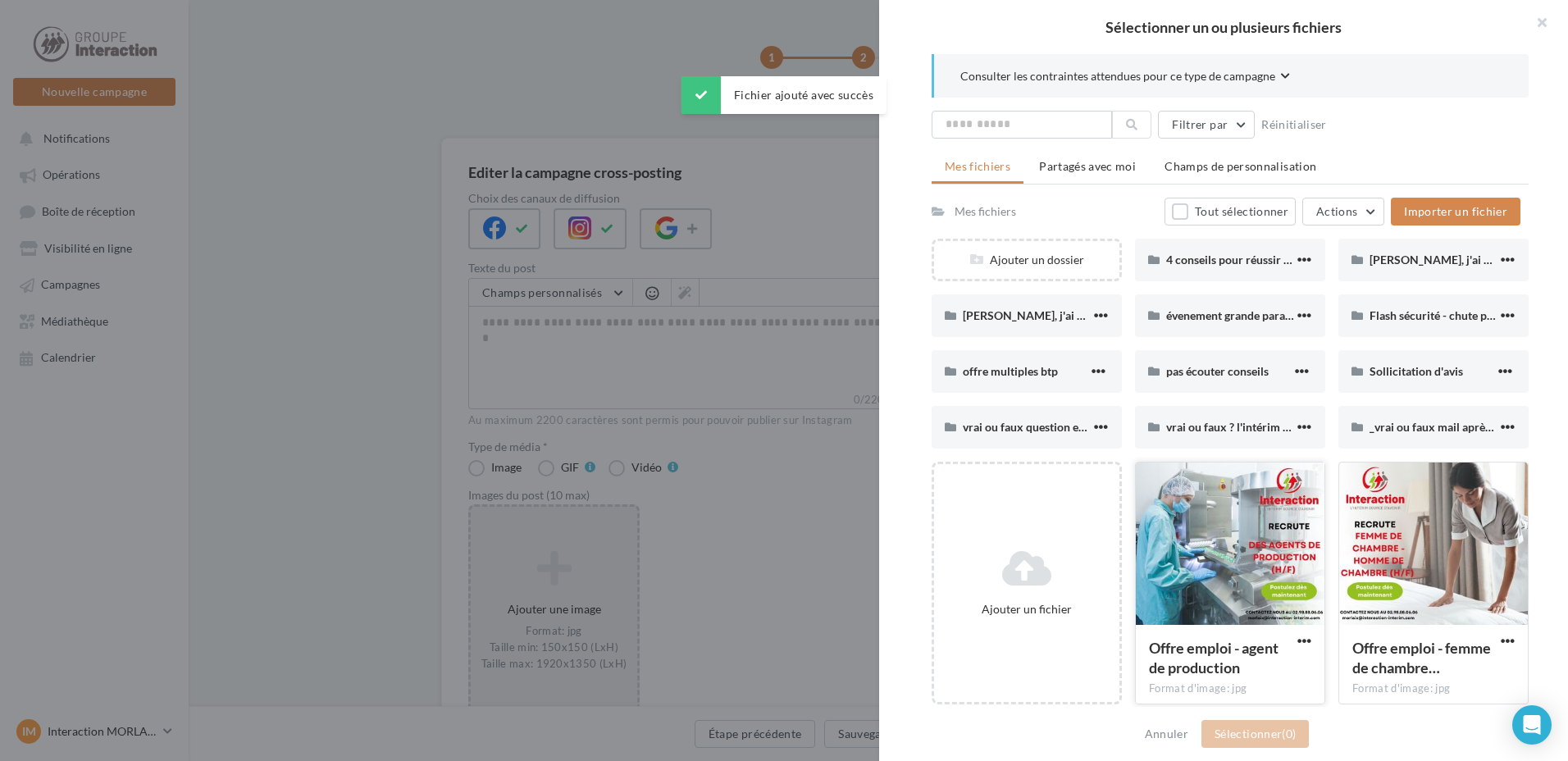
click at [1236, 540] on div at bounding box center [1230, 545] width 188 height 164
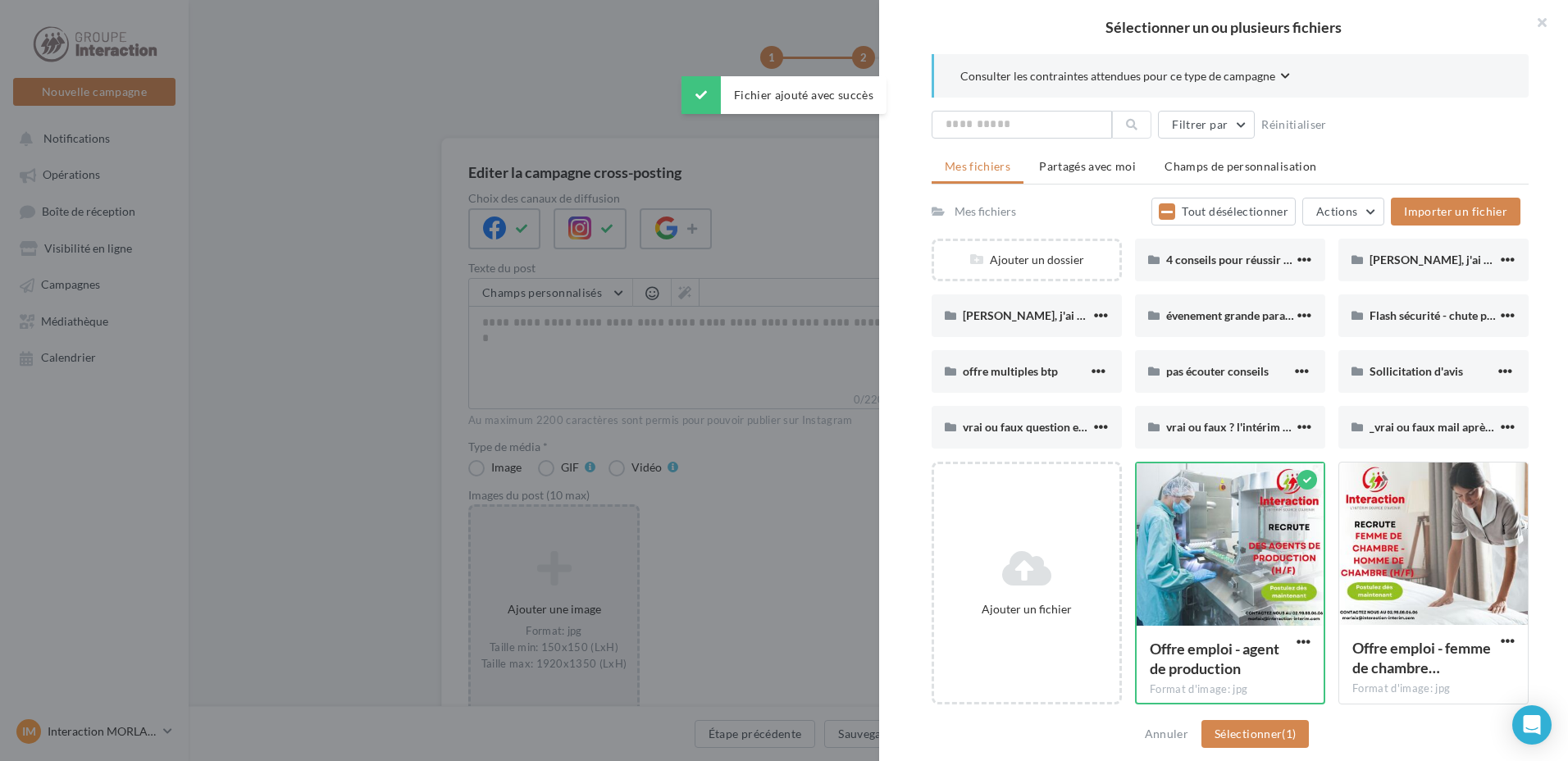
click at [1264, 748] on div "Annuler Sélectionner (1)" at bounding box center [1224, 734] width 689 height 54
click at [1261, 733] on button "Sélectionner (1)" at bounding box center [1255, 734] width 107 height 28
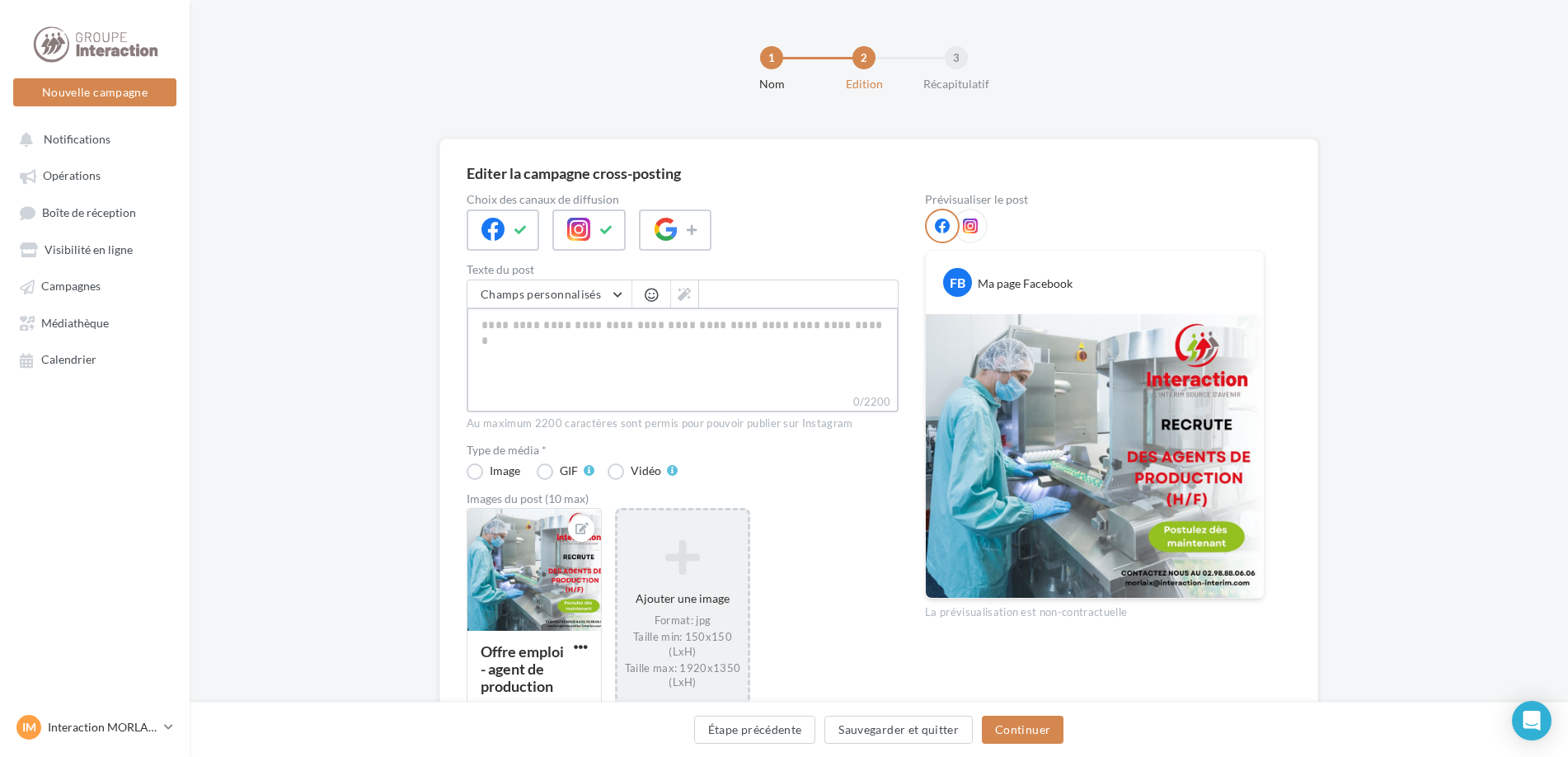
click at [553, 359] on textarea "0/2200" at bounding box center [682, 350] width 432 height 85
paste textarea "**********"
type textarea "**********"
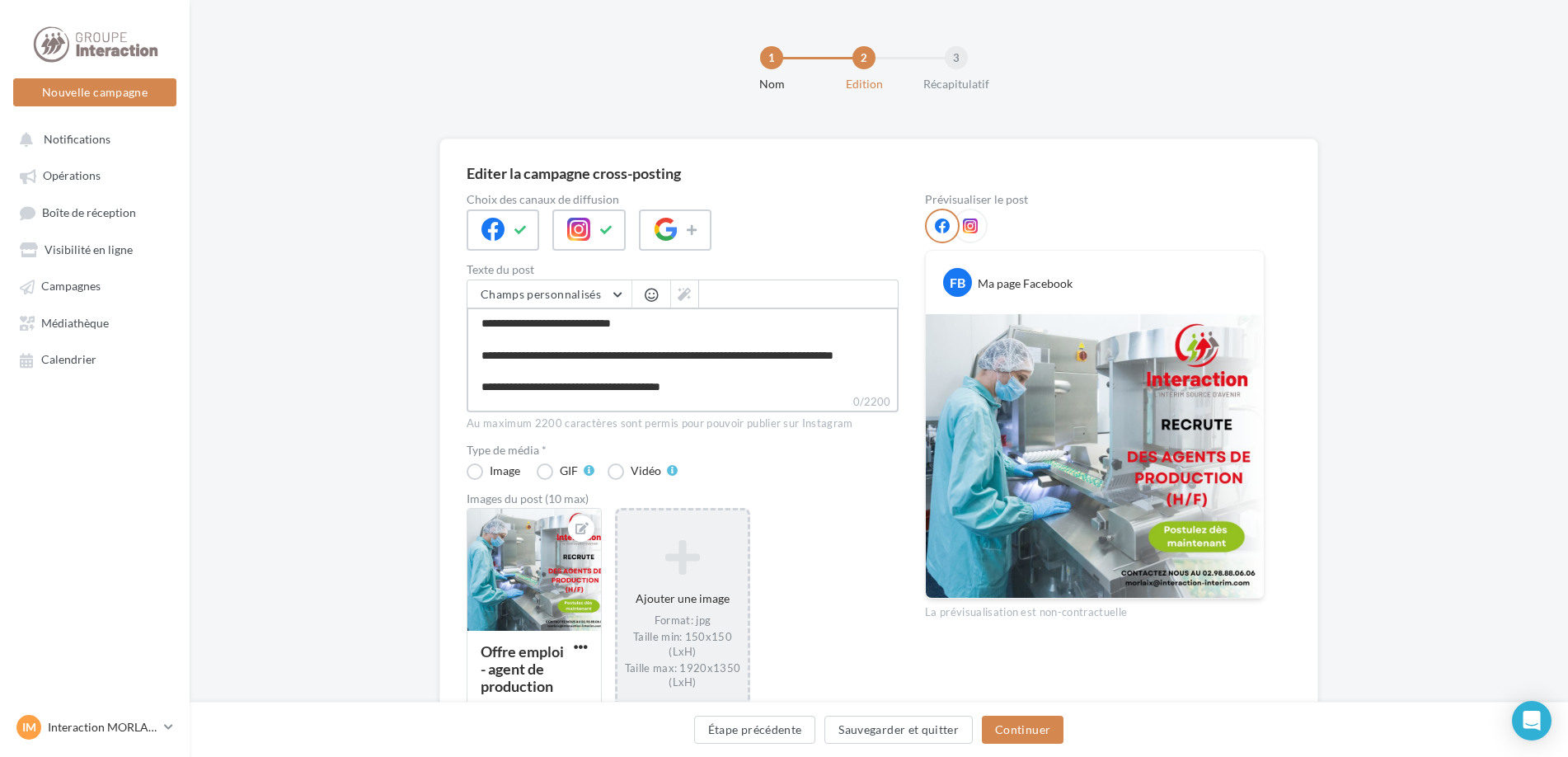
type textarea "**********"
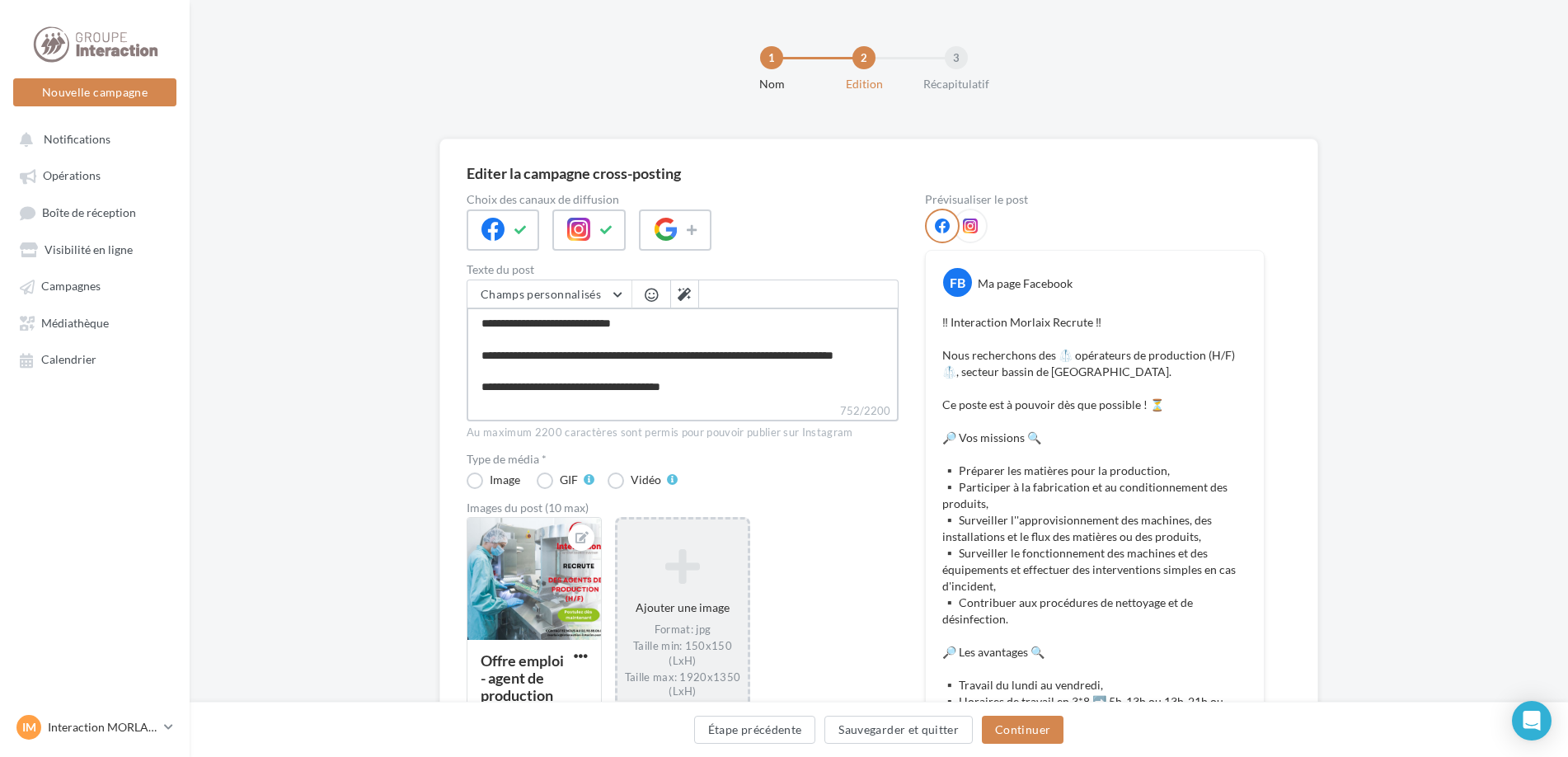
type textarea "**********"
click at [859, 724] on button "Sauvegarder et quitter" at bounding box center [899, 730] width 149 height 28
